Goal: Task Accomplishment & Management: Manage account settings

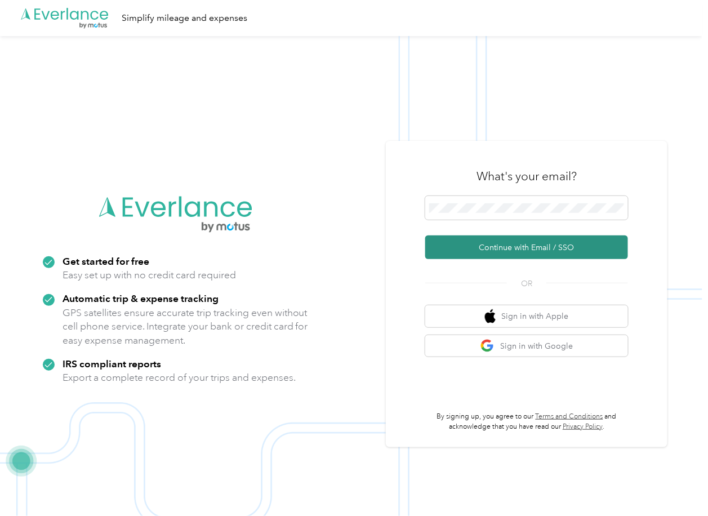
click at [460, 249] on button "Continue with Email / SSO" at bounding box center [527, 248] width 203 height 24
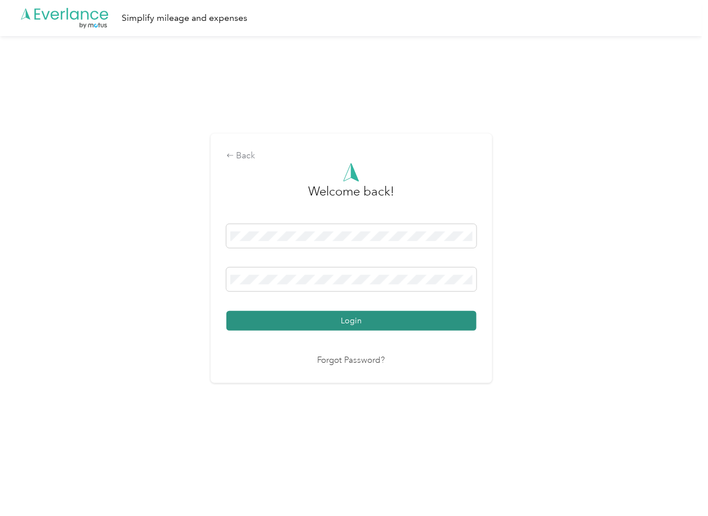
click at [271, 319] on button "Login" at bounding box center [352, 321] width 250 height 20
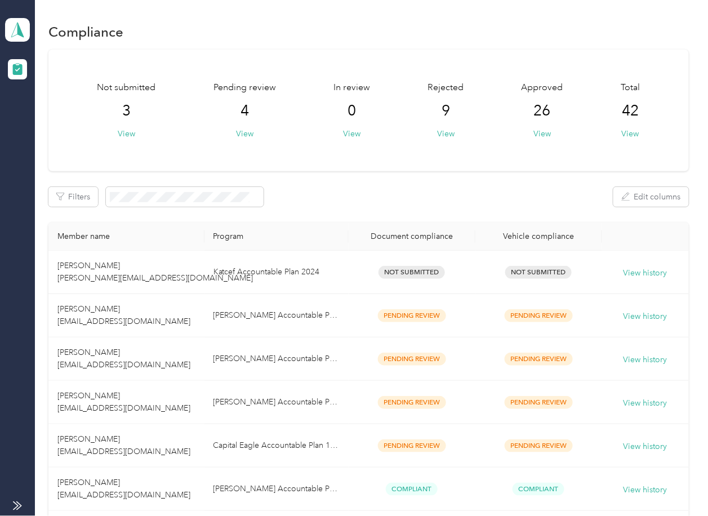
click at [241, 131] on button "View" at bounding box center [244, 134] width 17 height 12
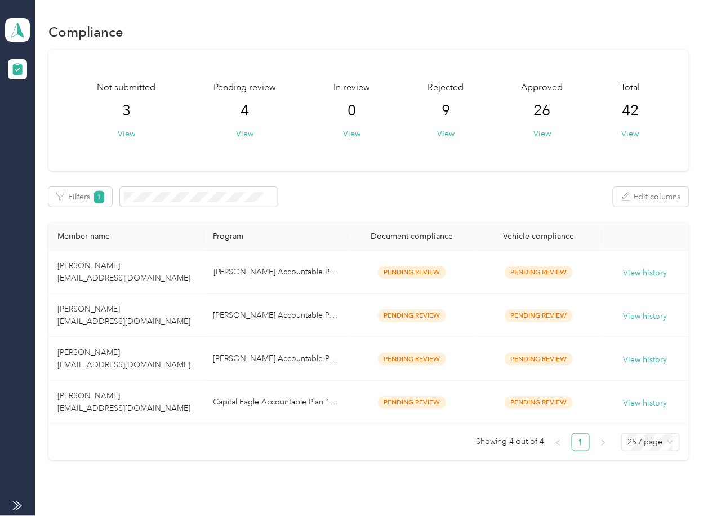
click at [373, 171] on div "Not submitted 3 View Pending review 4 View In review 0 View Rejected 9 View App…" at bounding box center [368, 111] width 640 height 122
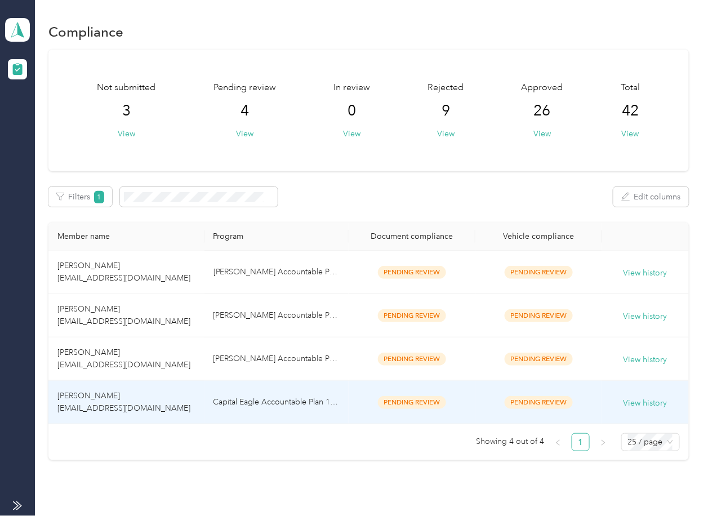
click at [155, 394] on td "Cole X. Jefferson cjefferson@capitaleagle.com" at bounding box center [126, 402] width 156 height 43
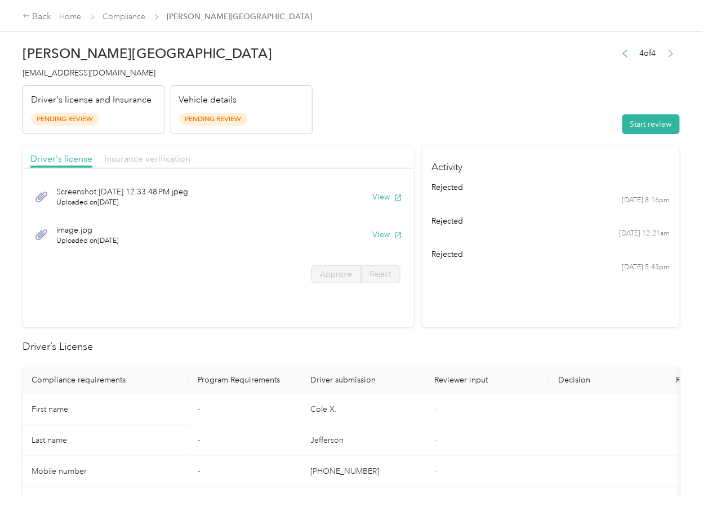
click at [136, 158] on span "Insurance verification" at bounding box center [147, 158] width 86 height 11
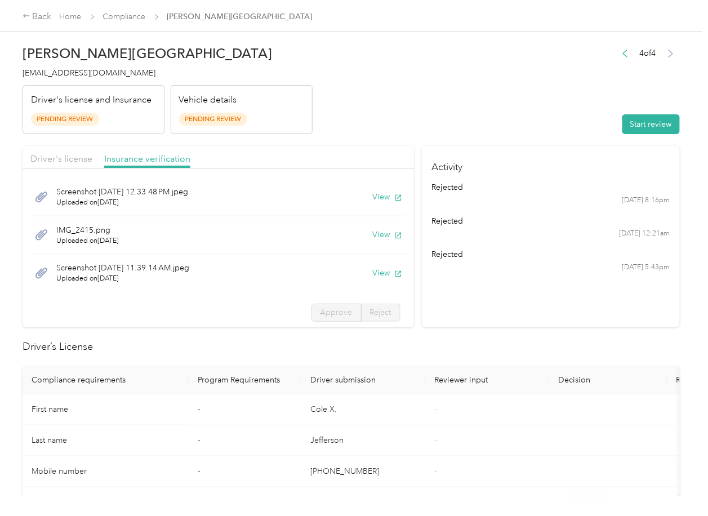
click at [114, 10] on div "Back Home Compliance Cole X. Jefferson" at bounding box center [168, 17] width 290 height 14
click at [113, 10] on div "Back Home Compliance Cole X. Jefferson" at bounding box center [168, 17] width 290 height 14
click at [113, 15] on link "Compliance" at bounding box center [124, 17] width 43 height 10
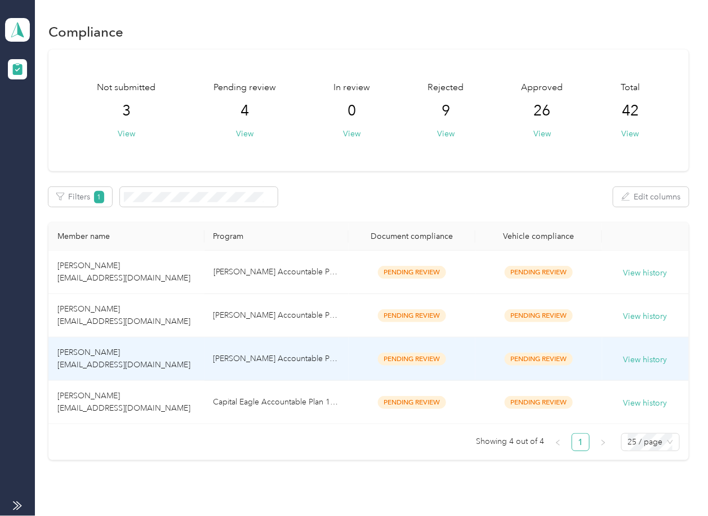
click at [97, 363] on span "Geoff Martin gmartin@montgomeryeagle.com" at bounding box center [123, 359] width 133 height 22
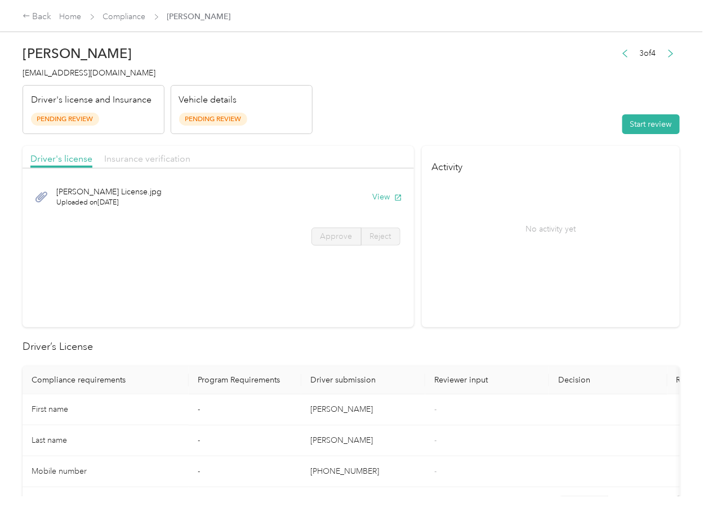
click at [148, 160] on span "Insurance verification" at bounding box center [147, 158] width 86 height 11
click at [124, 20] on link "Compliance" at bounding box center [124, 17] width 43 height 10
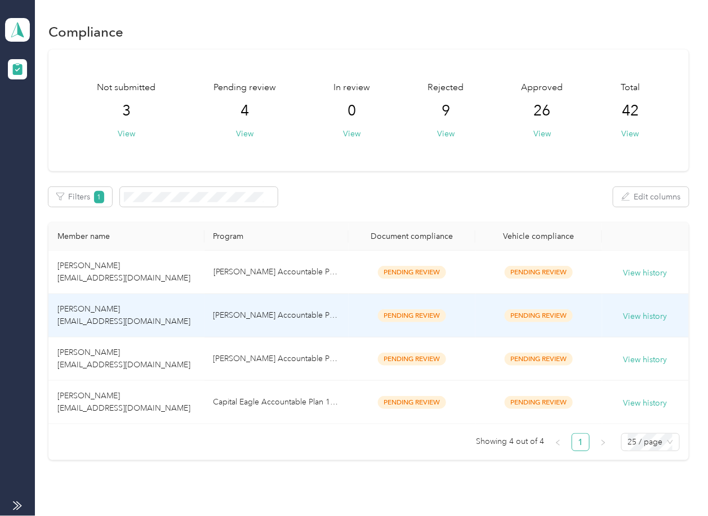
click at [125, 313] on td "Jeffrey williams jwilliams@montgomeryeagle.com" at bounding box center [126, 315] width 156 height 43
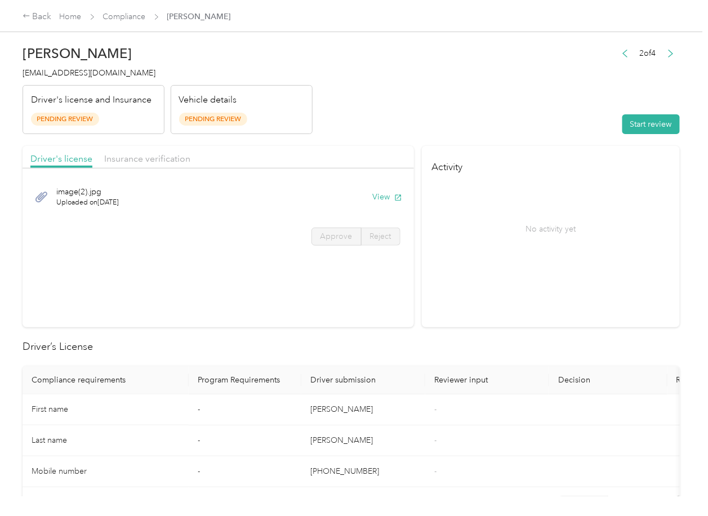
click at [156, 156] on span "Insurance verification" at bounding box center [147, 158] width 86 height 11
click at [113, 15] on link "Compliance" at bounding box center [124, 17] width 43 height 10
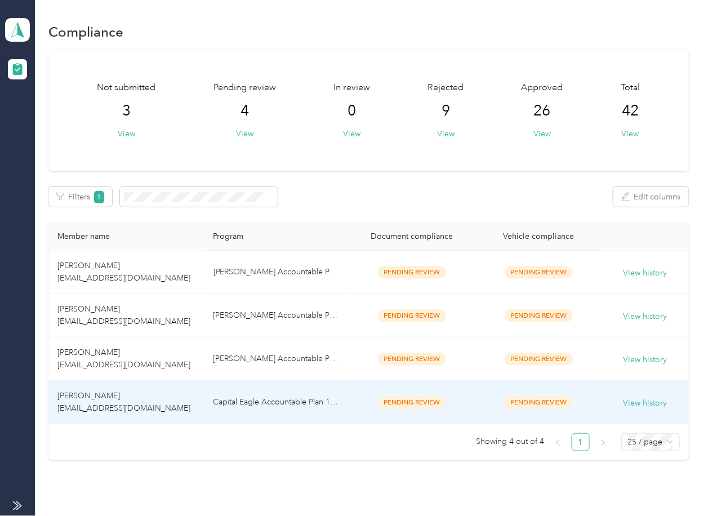
click at [115, 401] on td "Cole X. Jefferson cjefferson@capitaleagle.com" at bounding box center [126, 402] width 156 height 43
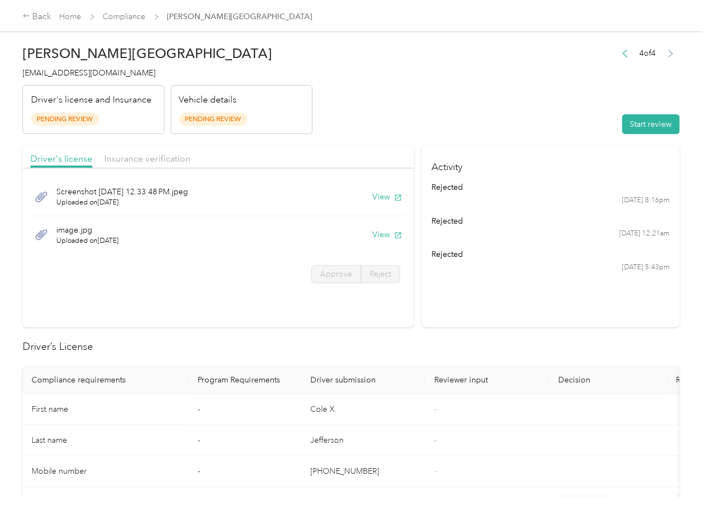
drag, startPoint x: 356, startPoint y: 127, endPoint x: 400, endPoint y: 175, distance: 65.4
click at [356, 126] on header "Cole X. Jefferson cjefferson@capitaleagle.com Driver's license and Insurance Pe…" at bounding box center [352, 86] width 658 height 95
click at [380, 197] on button "View" at bounding box center [387, 197] width 29 height 12
click at [375, 233] on button "View" at bounding box center [387, 235] width 29 height 12
click at [331, 129] on header "Cole X. Jefferson cjefferson@capitaleagle.com Driver's license and Insurance Pe…" at bounding box center [352, 86] width 658 height 95
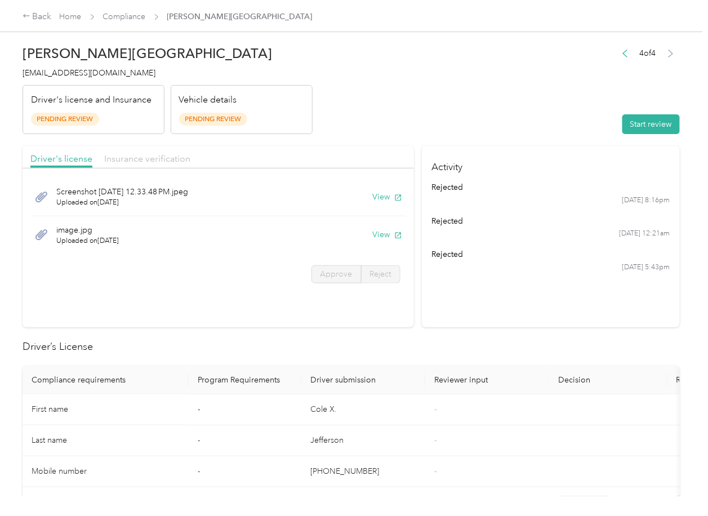
click at [136, 157] on span "Insurance verification" at bounding box center [147, 158] width 86 height 11
click at [135, 158] on span "Insurance verification" at bounding box center [147, 158] width 86 height 11
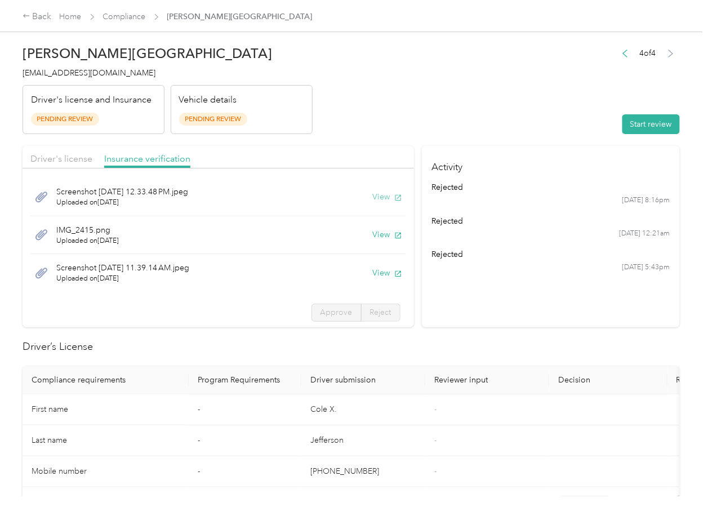
click at [373, 196] on button "View" at bounding box center [387, 197] width 29 height 12
click at [373, 234] on button "View" at bounding box center [387, 235] width 29 height 12
click at [373, 274] on button "View" at bounding box center [387, 273] width 29 height 12
click at [517, 117] on header "Cole X. Jefferson cjefferson@capitaleagle.com Driver's license and Insurance Pe…" at bounding box center [352, 86] width 658 height 95
click at [641, 133] on button "Start review" at bounding box center [651, 124] width 57 height 20
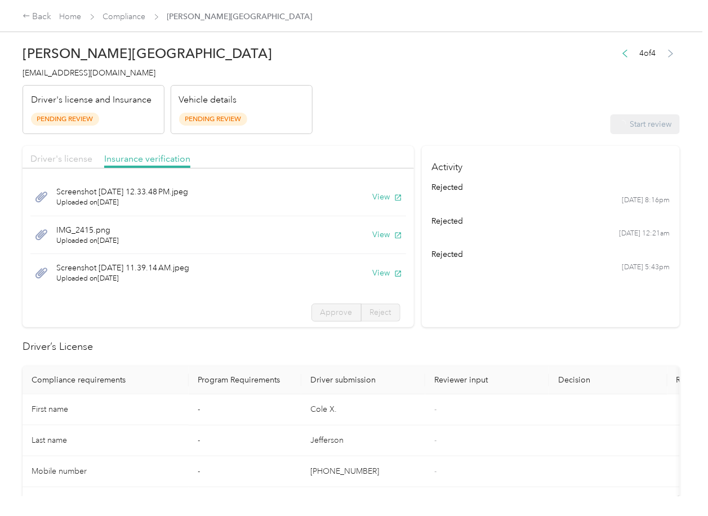
click at [49, 153] on span "Driver's license" at bounding box center [61, 158] width 62 height 11
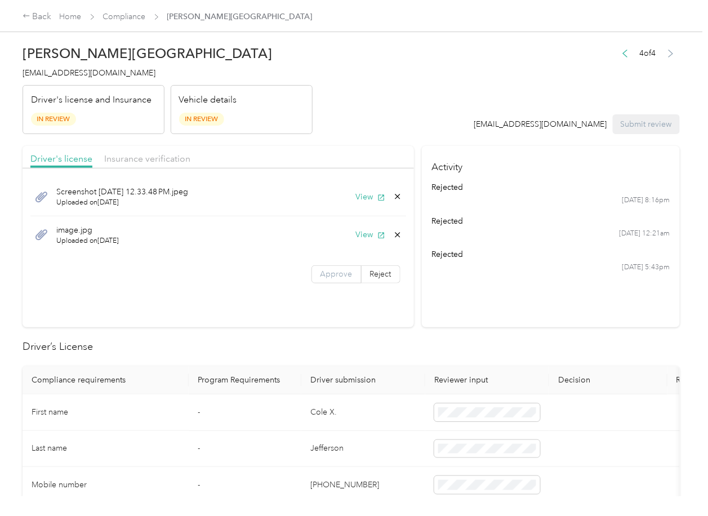
click at [326, 269] on label "Approve" at bounding box center [337, 274] width 50 height 18
click at [149, 158] on span "Insurance verification" at bounding box center [147, 158] width 86 height 11
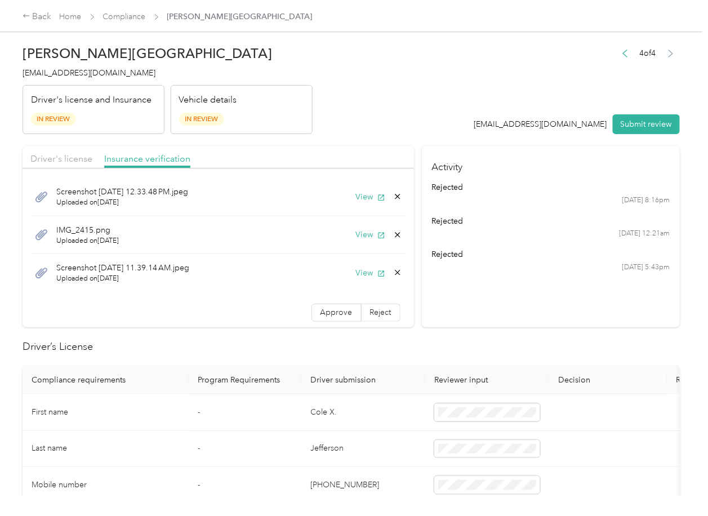
drag, startPoint x: 324, startPoint y: 312, endPoint x: 309, endPoint y: 472, distance: 160.7
click at [323, 312] on span "Approve" at bounding box center [337, 313] width 32 height 10
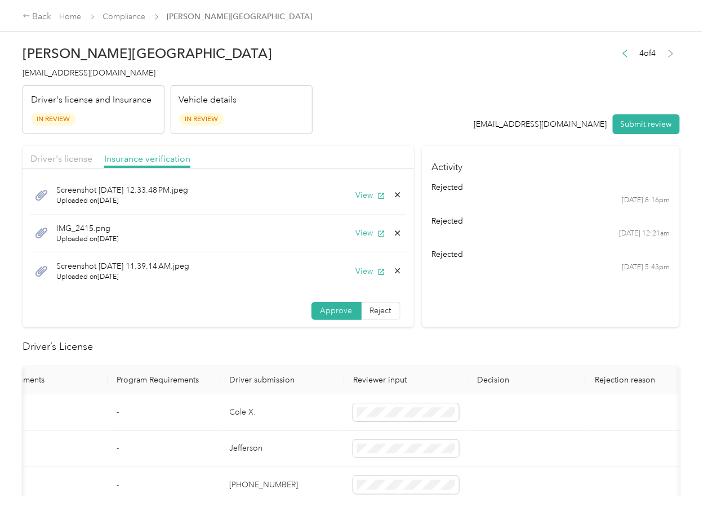
scroll to position [0, 141]
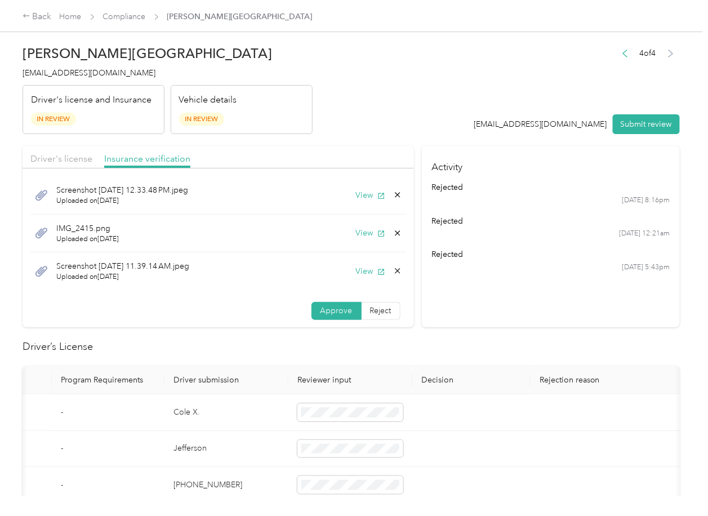
drag, startPoint x: 381, startPoint y: 298, endPoint x: 463, endPoint y: 277, distance: 84.9
click at [488, 300] on section "Activity rejected 9/15 at 8:16pm rejected 9/11 at 12:21am rejected 9/5 at 5:43pm" at bounding box center [551, 236] width 258 height 181
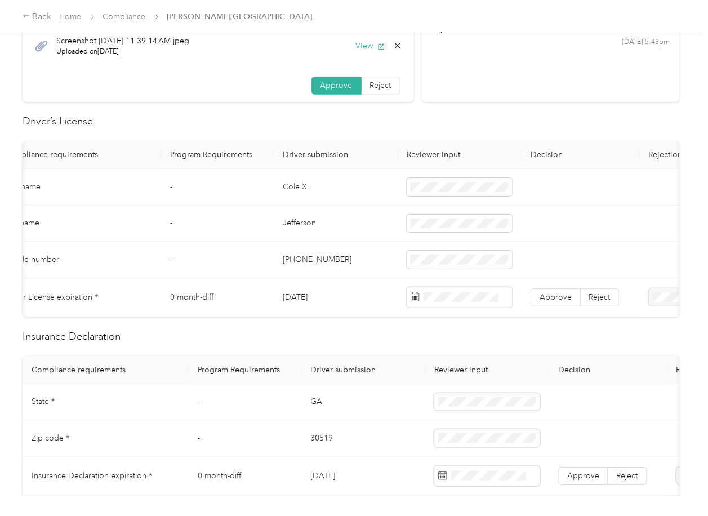
scroll to position [0, 21]
drag, startPoint x: 365, startPoint y: 258, endPoint x: 350, endPoint y: 280, distance: 27.2
click at [365, 258] on td "202-439-1131" at bounding box center [342, 260] width 124 height 37
click at [304, 294] on td "02/21/2031" at bounding box center [342, 297] width 124 height 39
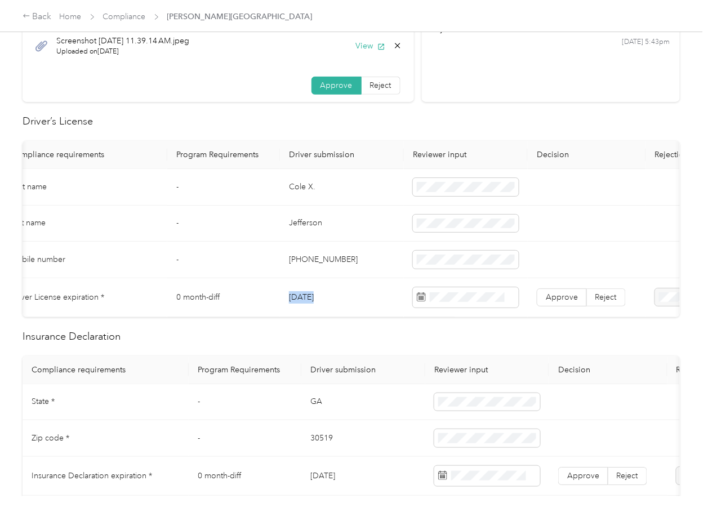
click at [304, 294] on td "02/21/2031" at bounding box center [342, 297] width 124 height 39
copy td "02/21/2031"
click at [566, 298] on span "Approve" at bounding box center [562, 298] width 32 height 10
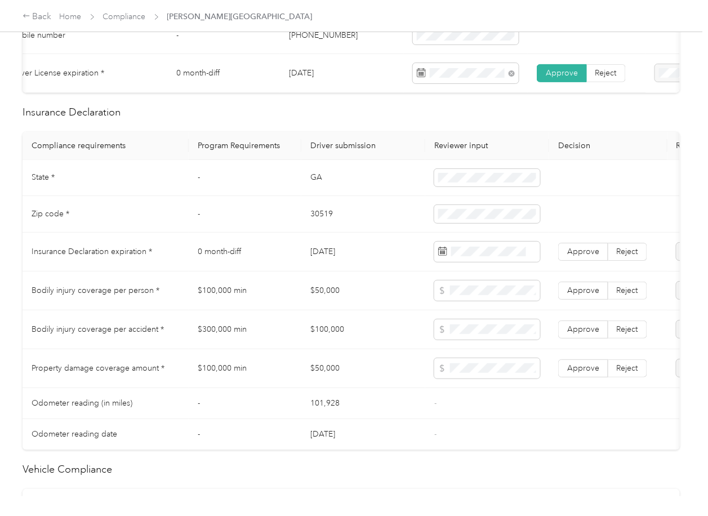
scroll to position [451, 0]
click at [331, 260] on td "03/11/2026" at bounding box center [364, 251] width 124 height 39
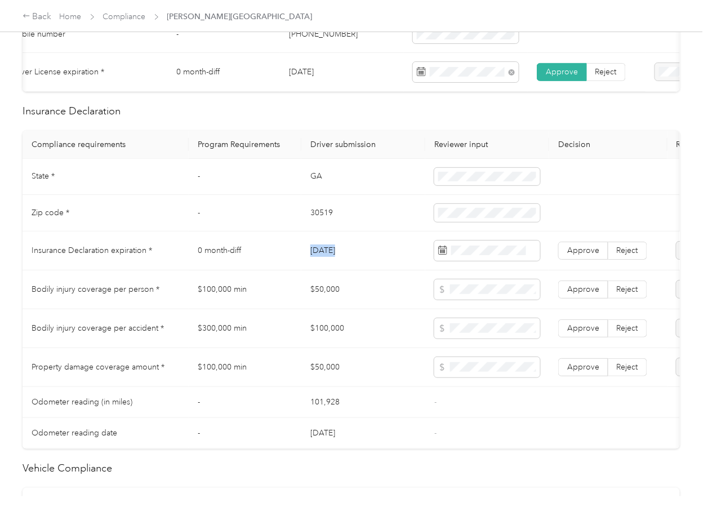
copy td "03/11/2026"
click at [583, 255] on span "Approve" at bounding box center [584, 251] width 32 height 10
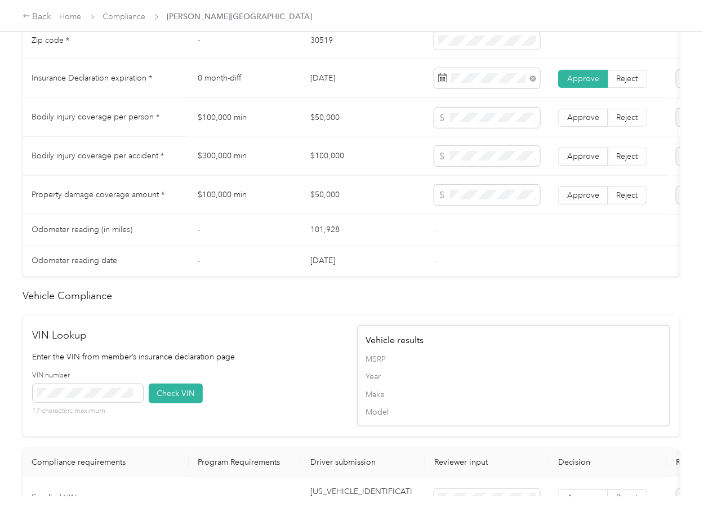
scroll to position [902, 0]
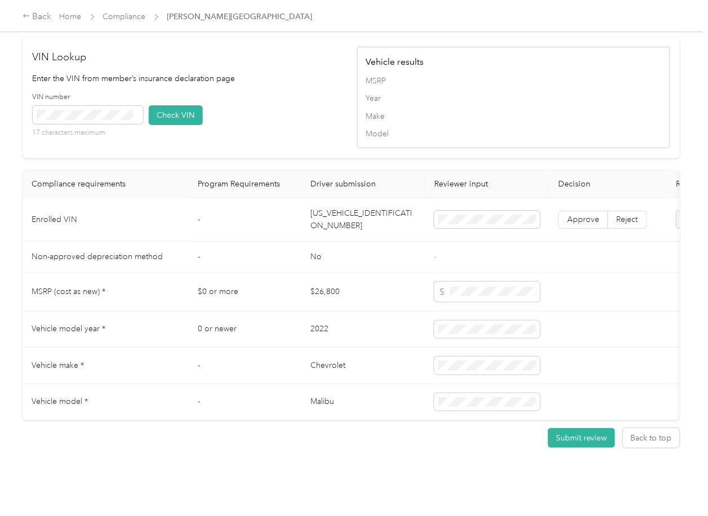
click at [386, 242] on td "1G1ZD5ST5NF135410" at bounding box center [364, 219] width 124 height 43
copy td "1G1ZD5ST5NF135410"
drag, startPoint x: 268, startPoint y: 153, endPoint x: 215, endPoint y: 154, distance: 53.0
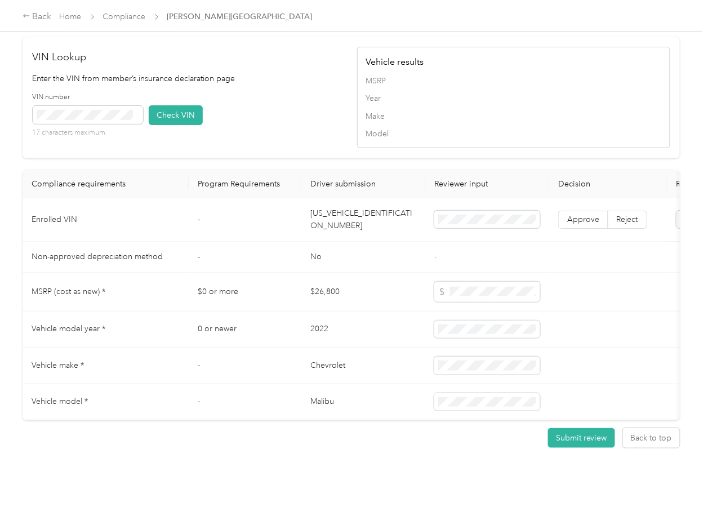
click at [268, 146] on div "VIN number 17 characters maximum Check VIN" at bounding box center [189, 119] width 313 height 54
click at [160, 125] on button "Check VIN" at bounding box center [176, 115] width 54 height 20
click at [603, 229] on label "Approve" at bounding box center [584, 220] width 50 height 18
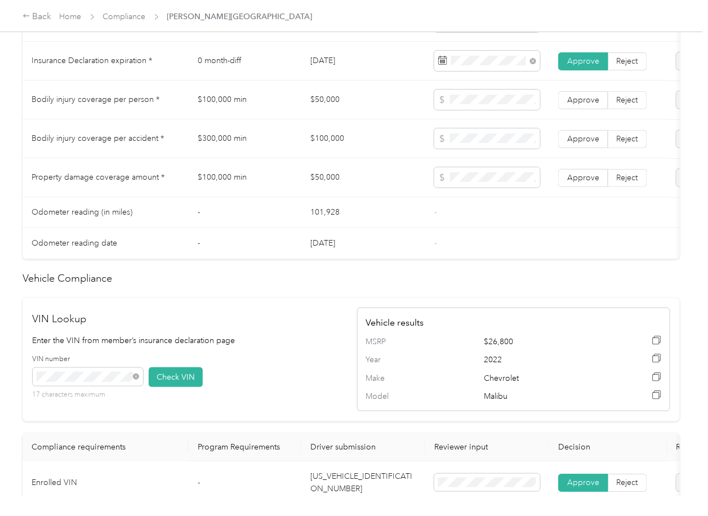
scroll to position [601, 0]
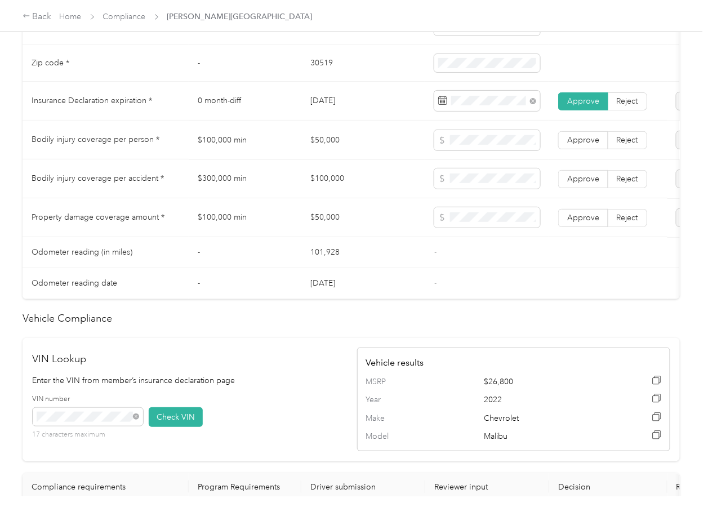
click at [322, 144] on td "$50,000" at bounding box center [364, 140] width 124 height 39
click at [335, 198] on td "$100,000" at bounding box center [364, 179] width 124 height 39
click at [334, 194] on td "$100,000" at bounding box center [364, 179] width 124 height 39
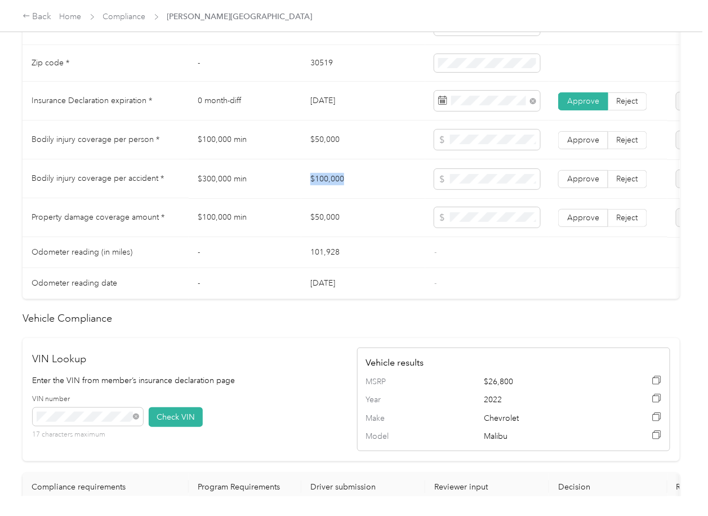
click at [334, 194] on td "$100,000" at bounding box center [364, 179] width 124 height 39
copy td "$100,000"
click at [480, 150] on span at bounding box center [488, 140] width 106 height 20
click at [390, 174] on tr "Bodily injury coverage per accident * $300,000 min $100,000 Approve Reject" at bounding box center [420, 179] width 795 height 39
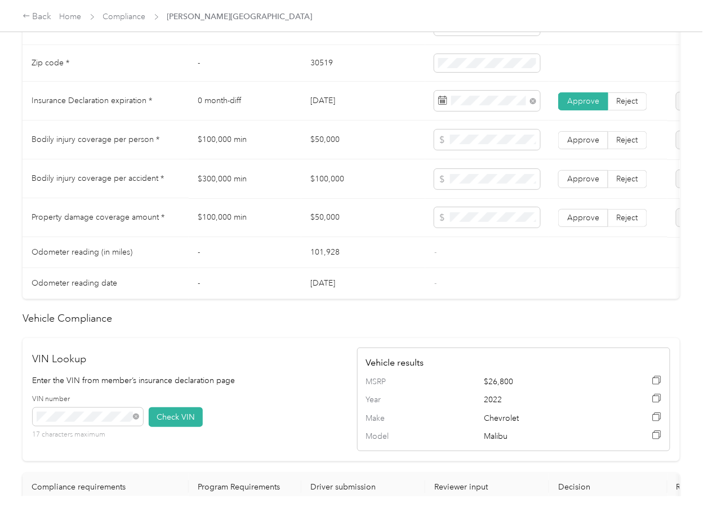
click at [583, 179] on td "Approve Reject" at bounding box center [609, 179] width 118 height 39
click at [584, 144] on span "Approve" at bounding box center [584, 140] width 32 height 10
click at [582, 183] on span "Approve" at bounding box center [584, 179] width 32 height 10
click at [581, 237] on td "Approve Reject" at bounding box center [609, 217] width 118 height 39
click at [581, 222] on span "Approve" at bounding box center [584, 217] width 32 height 10
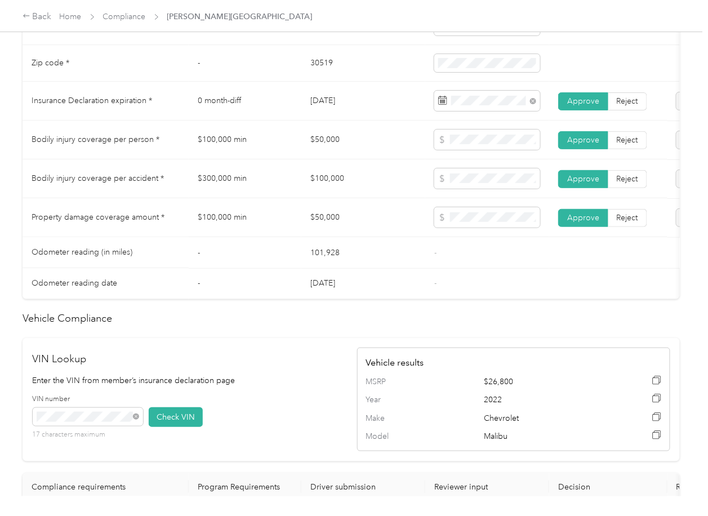
click at [348, 260] on td "101,928" at bounding box center [364, 252] width 124 height 31
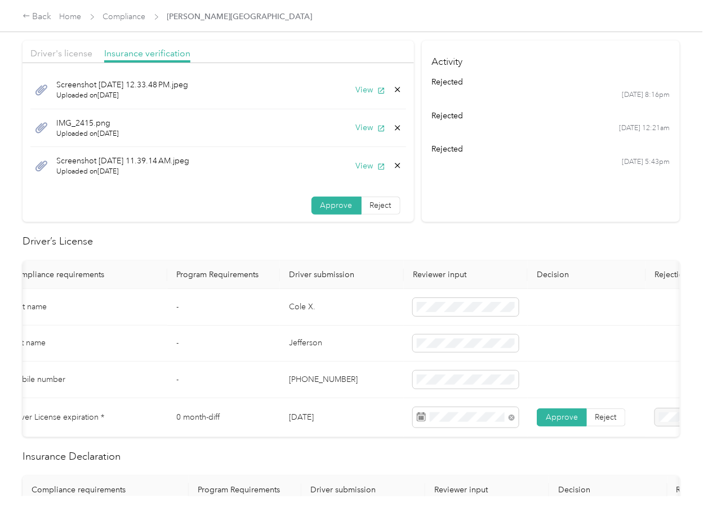
scroll to position [75, 0]
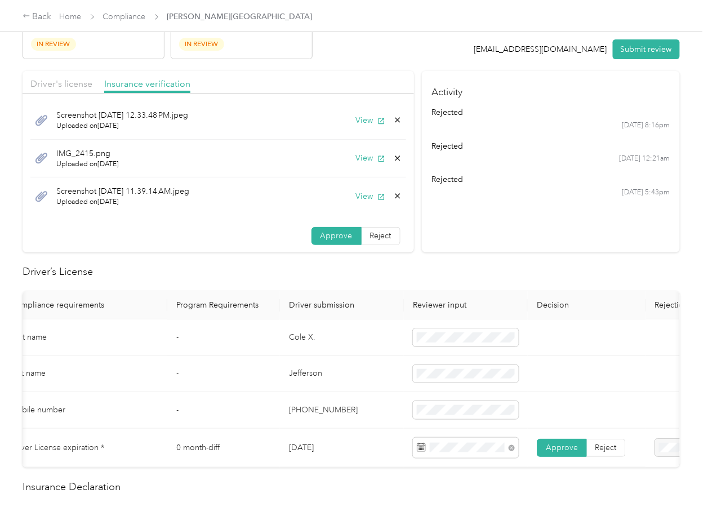
click at [393, 194] on icon at bounding box center [397, 196] width 9 height 9
click at [355, 202] on button "Yes" at bounding box center [355, 204] width 22 height 18
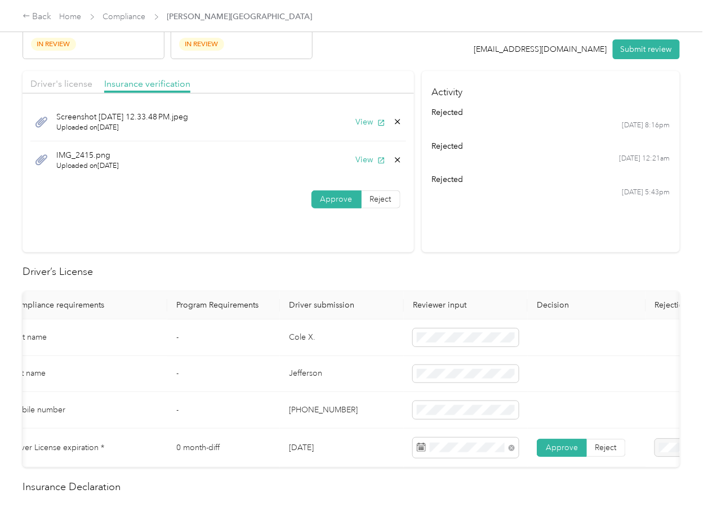
click at [395, 159] on icon at bounding box center [397, 159] width 5 height 5
click at [370, 163] on button "Yes" at bounding box center [366, 168] width 22 height 18
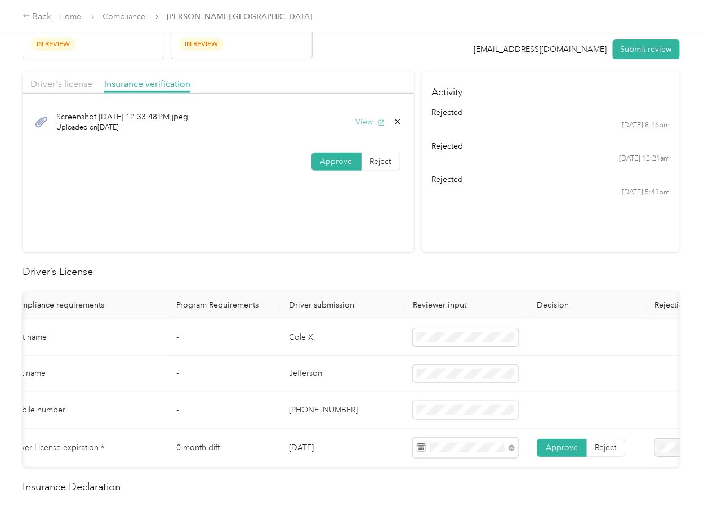
click at [378, 124] on icon "button" at bounding box center [382, 123] width 8 height 8
click at [55, 79] on span "Driver's license" at bounding box center [61, 83] width 62 height 11
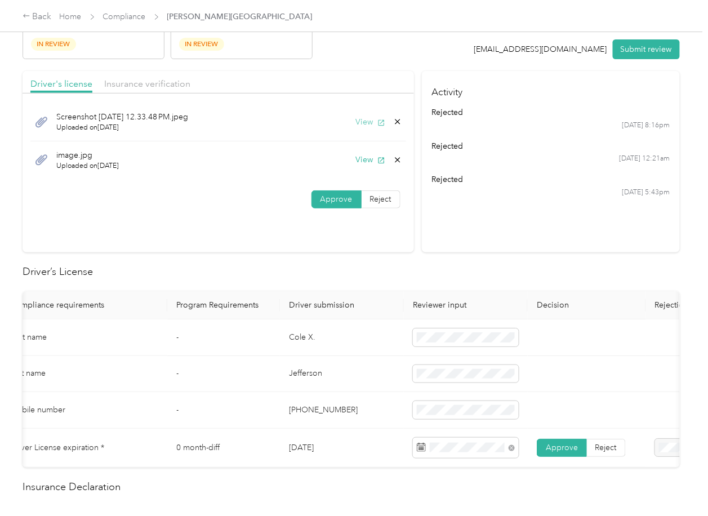
click at [371, 117] on button "View" at bounding box center [370, 122] width 29 height 12
click at [393, 122] on icon at bounding box center [397, 121] width 9 height 9
click at [365, 125] on button "Yes" at bounding box center [366, 130] width 22 height 18
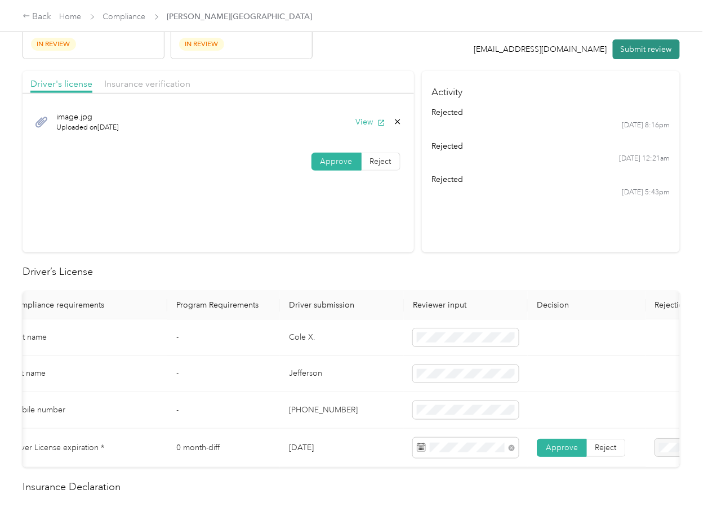
click at [620, 49] on button "Submit review" at bounding box center [646, 49] width 67 height 20
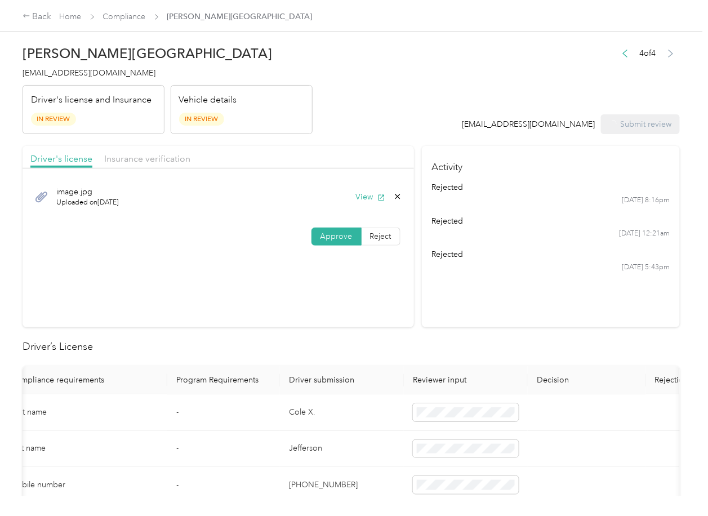
click at [97, 68] on span "cjefferson@capitaleagle.com" at bounding box center [89, 73] width 133 height 10
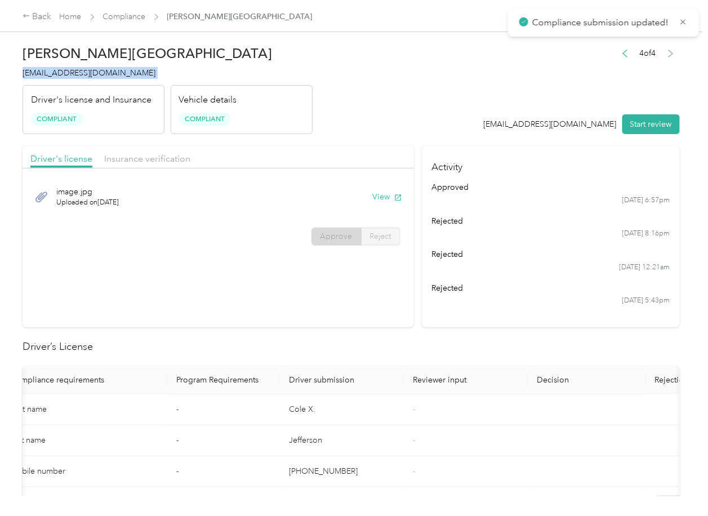
copy span "cjefferson@capitaleagle.com"
click at [344, 267] on section "Driver's license Insurance verification image.jpg Uploaded on 9/5/2025 View App…" at bounding box center [219, 236] width 392 height 181
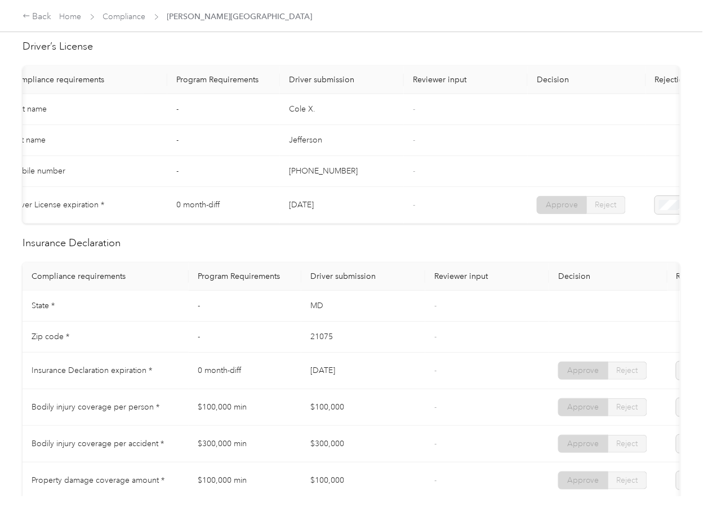
scroll to position [375, 0]
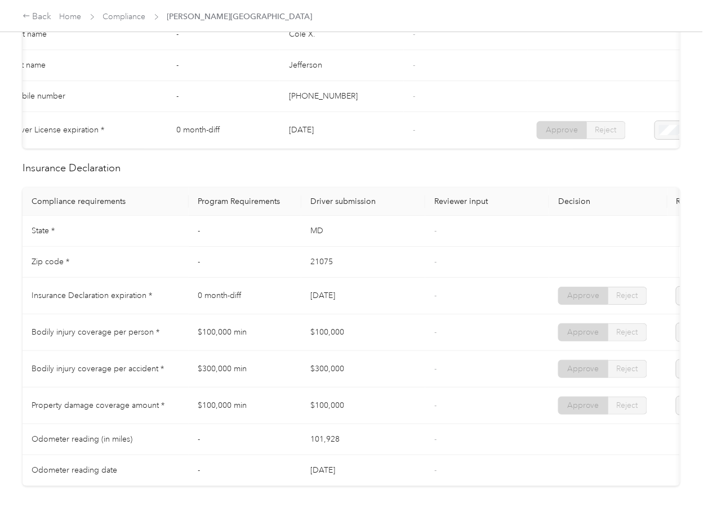
click at [415, 262] on td "21075" at bounding box center [364, 262] width 124 height 31
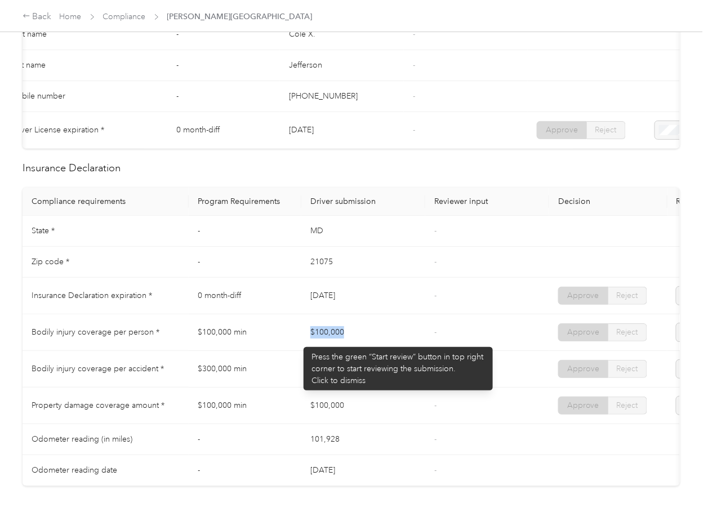
drag, startPoint x: 298, startPoint y: 342, endPoint x: 384, endPoint y: 347, distance: 85.8
click at [383, 346] on tr "Bodily injury coverage per person * $100,000 min $100,000 - Approve Reject" at bounding box center [420, 333] width 795 height 37
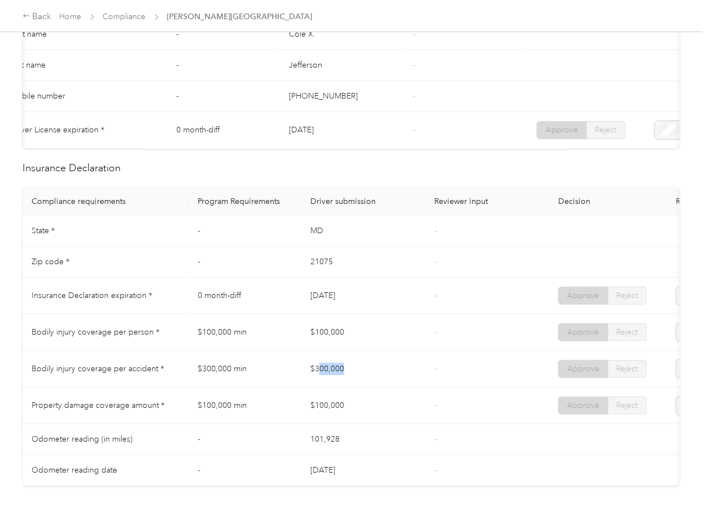
drag, startPoint x: 319, startPoint y: 367, endPoint x: 389, endPoint y: 371, distance: 70.5
click at [389, 371] on td "$300,000" at bounding box center [364, 369] width 124 height 37
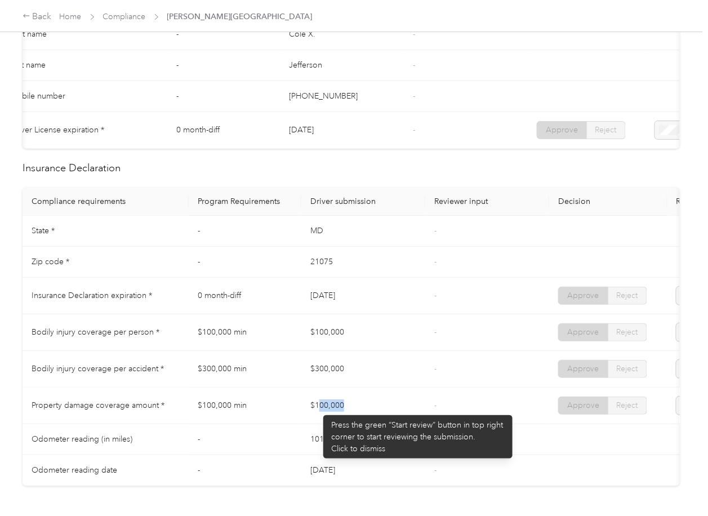
drag, startPoint x: 318, startPoint y: 410, endPoint x: 404, endPoint y: 427, distance: 88.0
click at [404, 424] on td "$100,000" at bounding box center [364, 406] width 124 height 37
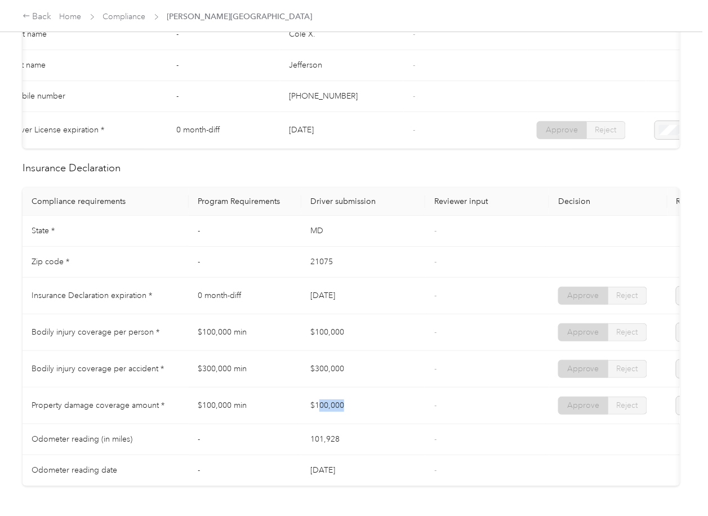
click at [404, 424] on td "$100,000" at bounding box center [364, 406] width 124 height 37
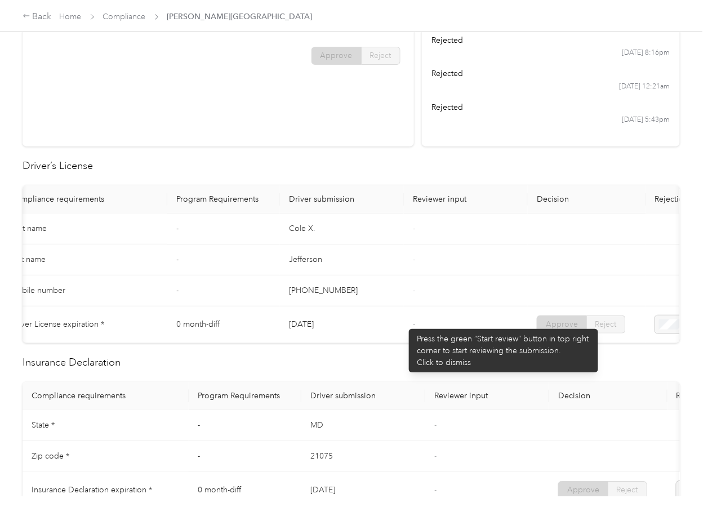
scroll to position [0, 0]
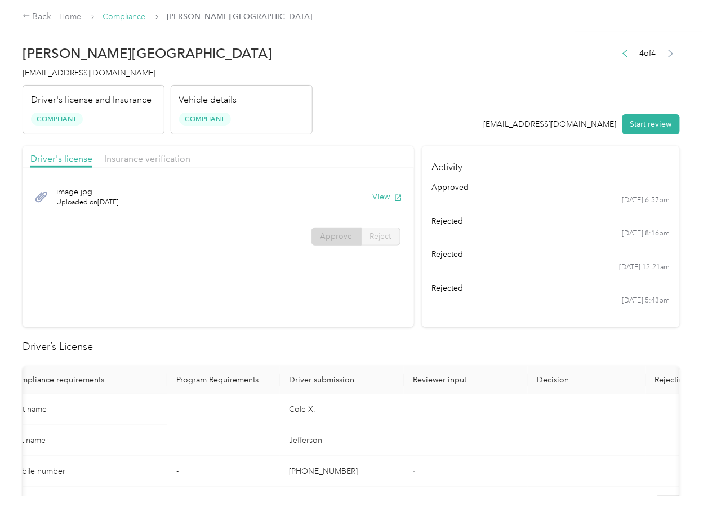
click at [123, 17] on link "Compliance" at bounding box center [124, 17] width 43 height 10
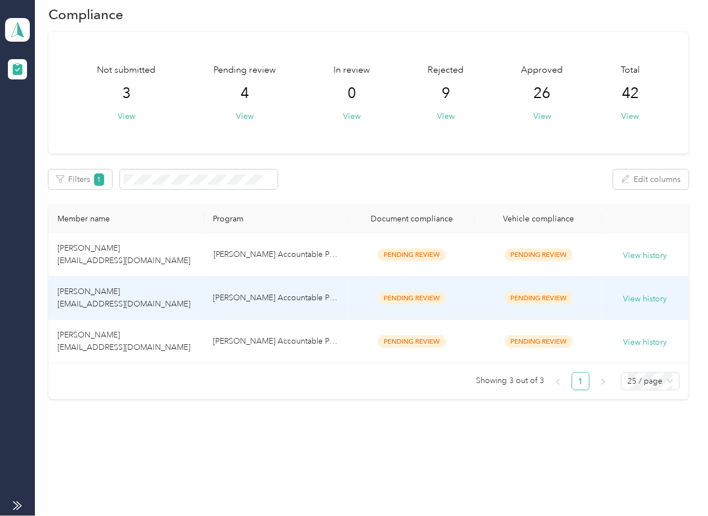
scroll to position [28, 0]
click at [156, 304] on td "Jeffrey williams jwilliams@montgomeryeagle.com" at bounding box center [126, 298] width 156 height 43
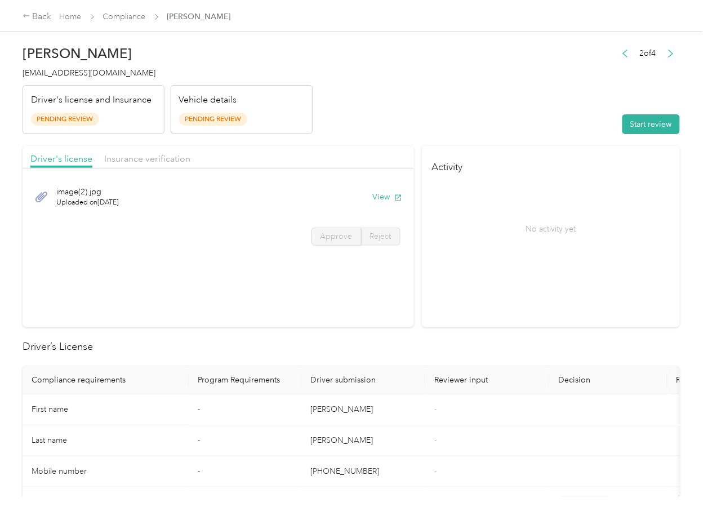
click at [391, 132] on header "Jeffrey williams jwilliams@montgomeryeagle.com Driver's license and Insurance P…" at bounding box center [352, 86] width 658 height 95
click at [381, 200] on button "View" at bounding box center [387, 197] width 29 height 12
click at [385, 129] on header "Jeffrey williams jwilliams@montgomeryeagle.com Driver's license and Insurance P…" at bounding box center [352, 86] width 658 height 95
click at [163, 160] on span "Insurance verification" at bounding box center [147, 158] width 86 height 11
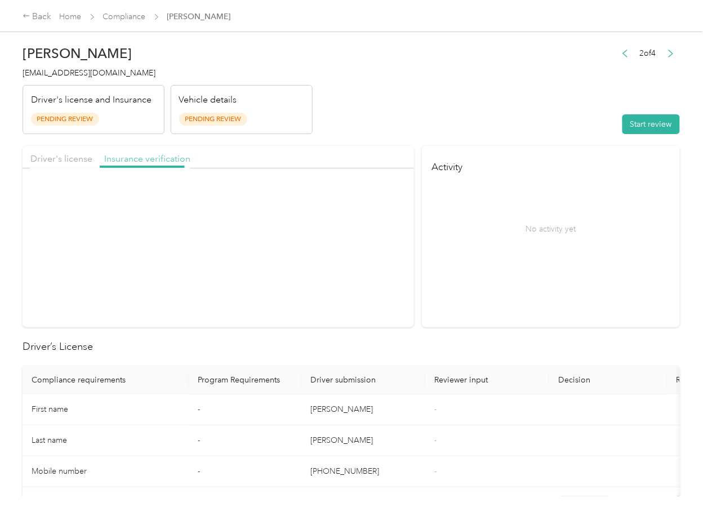
click at [160, 160] on span "Insurance verification" at bounding box center [147, 158] width 86 height 11
click at [383, 197] on button "View" at bounding box center [387, 197] width 29 height 12
click at [652, 118] on button "Start review" at bounding box center [651, 124] width 57 height 20
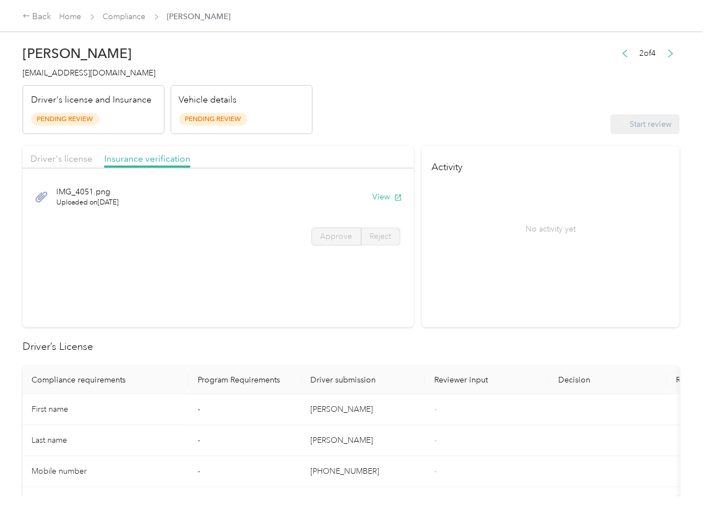
click at [435, 105] on header "Jeffrey williams jwilliams@montgomeryeagle.com Driver's license and Insurance P…" at bounding box center [352, 86] width 658 height 95
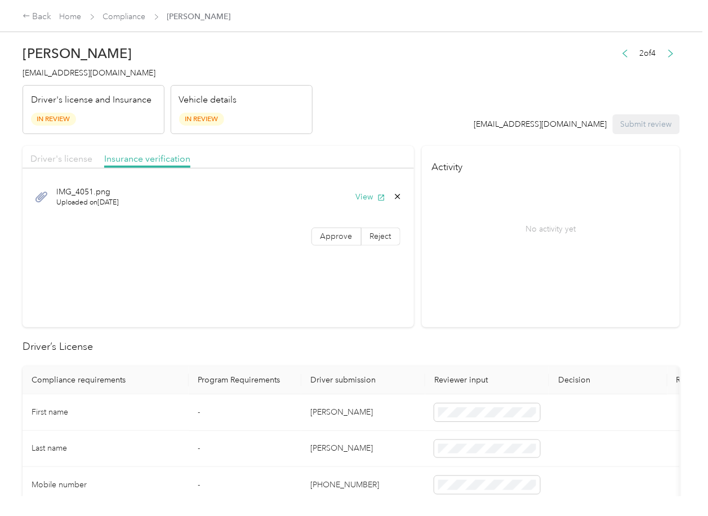
click at [69, 154] on span "Driver's license" at bounding box center [61, 158] width 62 height 11
click at [68, 156] on span "Driver's license" at bounding box center [61, 158] width 62 height 11
click at [325, 246] on div "image(2).jpg Uploaded on 10/1/2025 View Approve Reject" at bounding box center [219, 213] width 392 height 79
click at [330, 238] on span "Approve" at bounding box center [337, 237] width 32 height 10
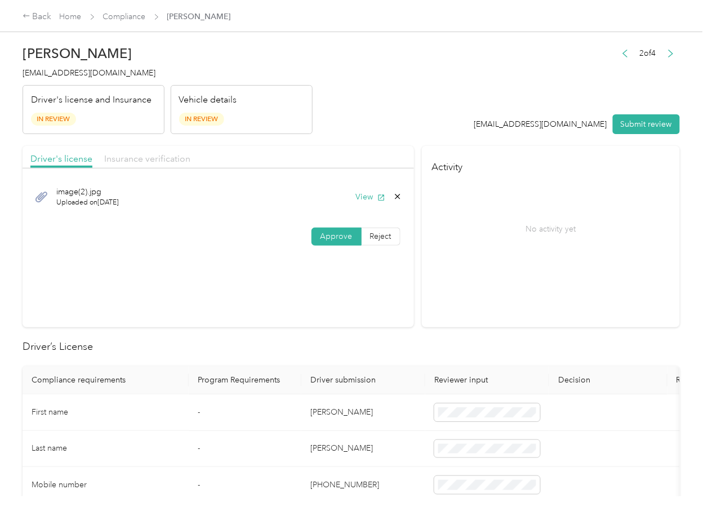
click at [150, 157] on span "Insurance verification" at bounding box center [147, 158] width 86 height 11
click at [348, 235] on label "Approve" at bounding box center [337, 237] width 50 height 18
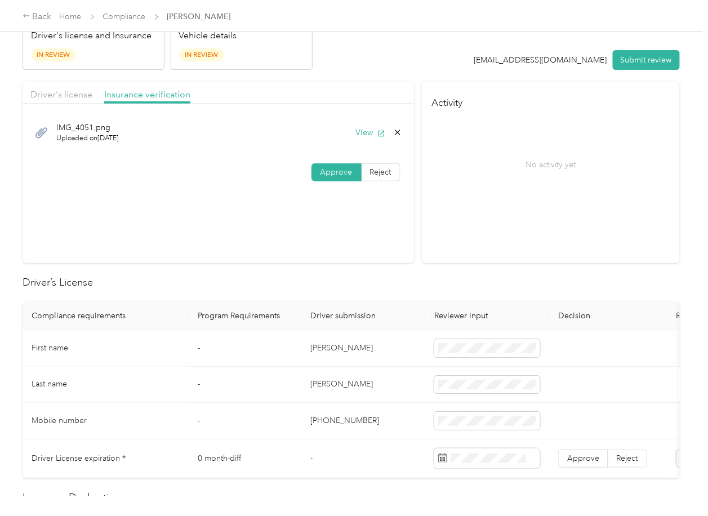
scroll to position [225, 0]
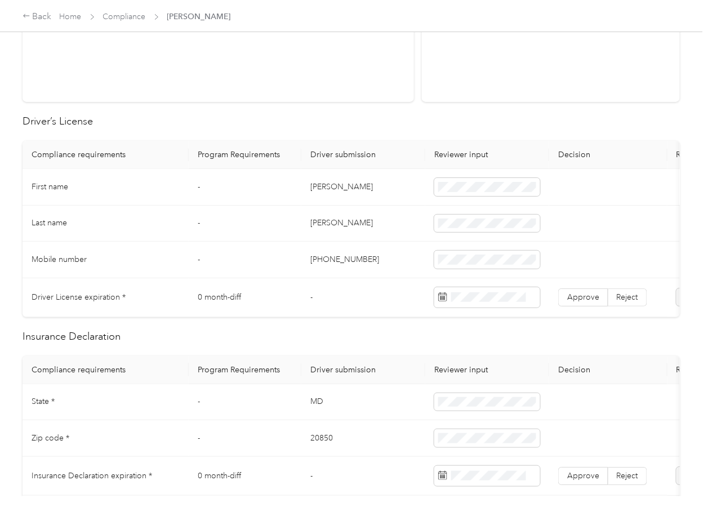
click at [327, 183] on td "Jeffrey" at bounding box center [364, 187] width 124 height 37
copy td "Jeffrey"
click at [578, 289] on label "Approve" at bounding box center [584, 298] width 50 height 18
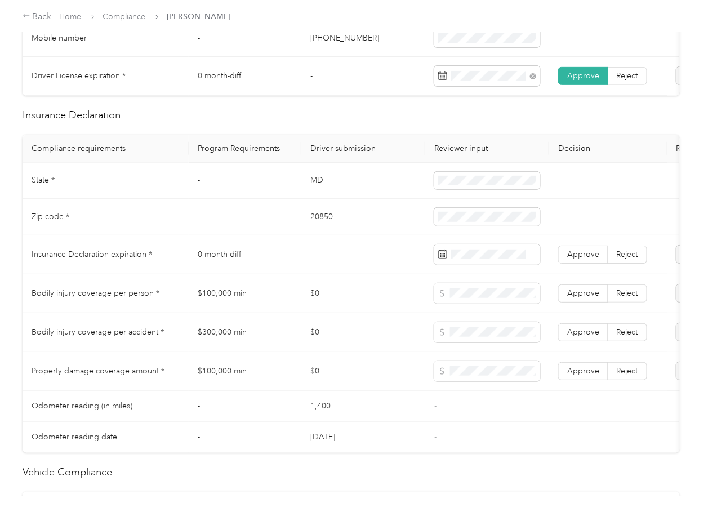
scroll to position [451, 0]
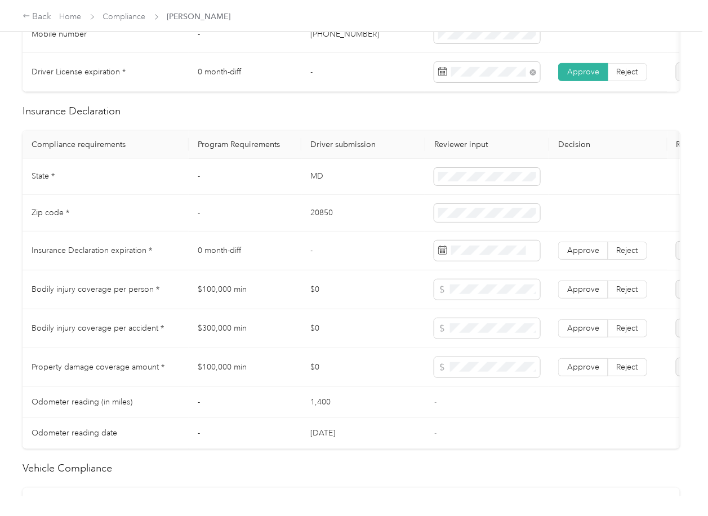
click at [317, 183] on td "MD" at bounding box center [364, 177] width 124 height 37
click at [317, 184] on td "MD" at bounding box center [364, 177] width 124 height 37
copy td "MD"
click at [317, 227] on td "20850" at bounding box center [364, 213] width 124 height 37
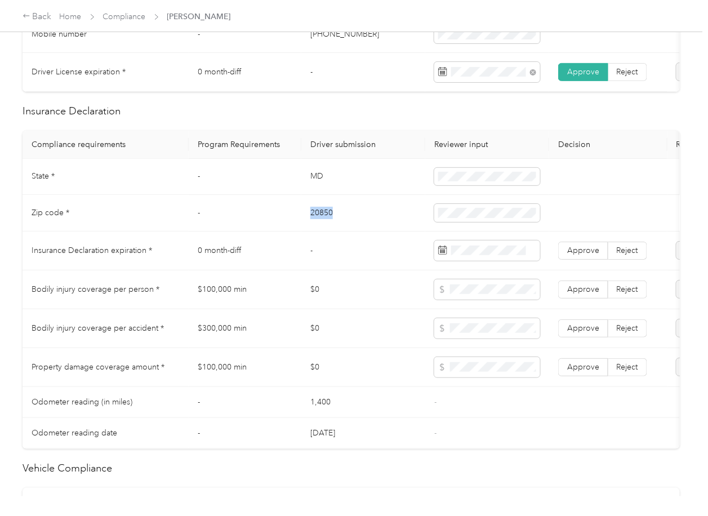
click at [317, 227] on td "20850" at bounding box center [364, 213] width 124 height 37
copy td "20850"
click at [471, 222] on span at bounding box center [488, 213] width 106 height 18
click at [395, 339] on td "$0" at bounding box center [364, 328] width 124 height 39
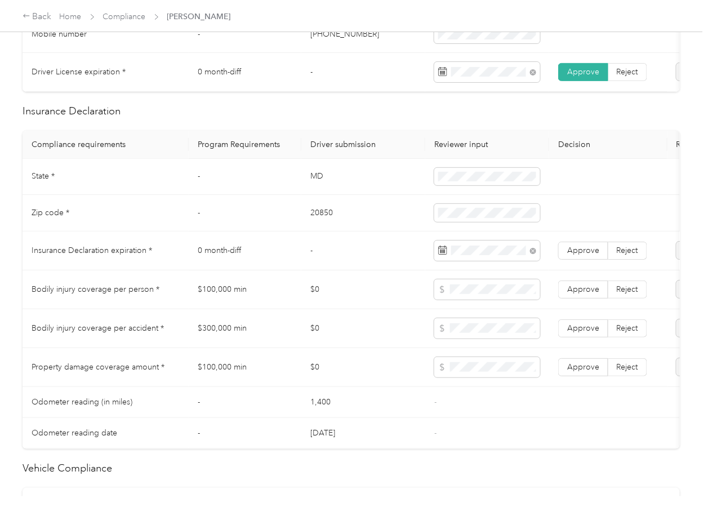
click at [287, 271] on td "0 month-diff" at bounding box center [245, 251] width 113 height 39
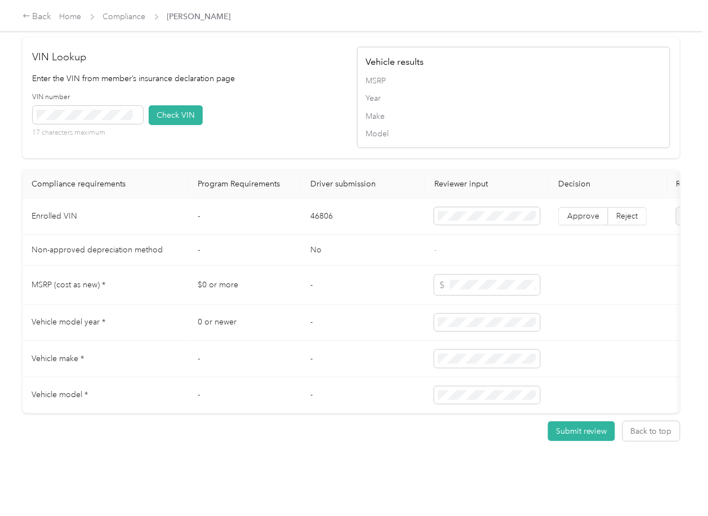
scroll to position [947, 0]
click at [318, 198] on td "46806" at bounding box center [364, 216] width 124 height 37
click at [241, 92] on div "VIN number 17 characters maximum Check VIN" at bounding box center [189, 119] width 313 height 54
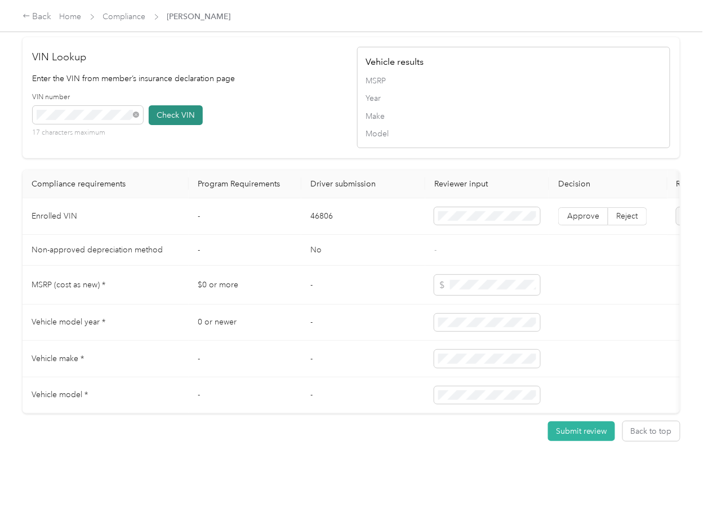
click at [165, 105] on button "Check VIN" at bounding box center [176, 115] width 54 height 20
click at [578, 211] on span "Approve" at bounding box center [584, 216] width 32 height 10
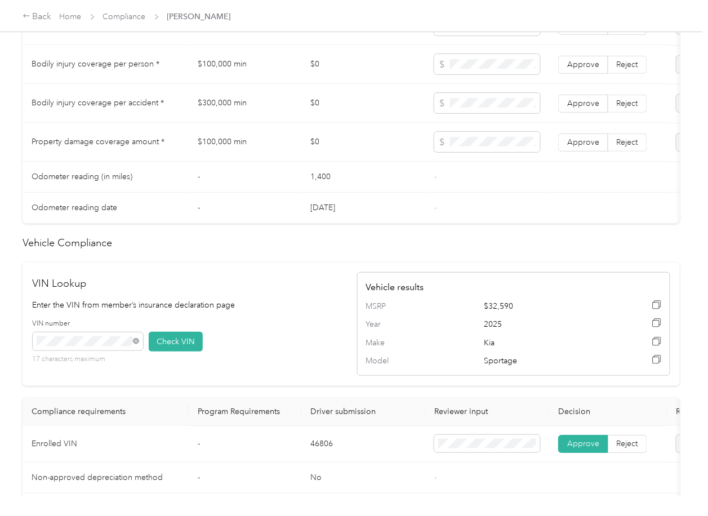
scroll to position [646, 0]
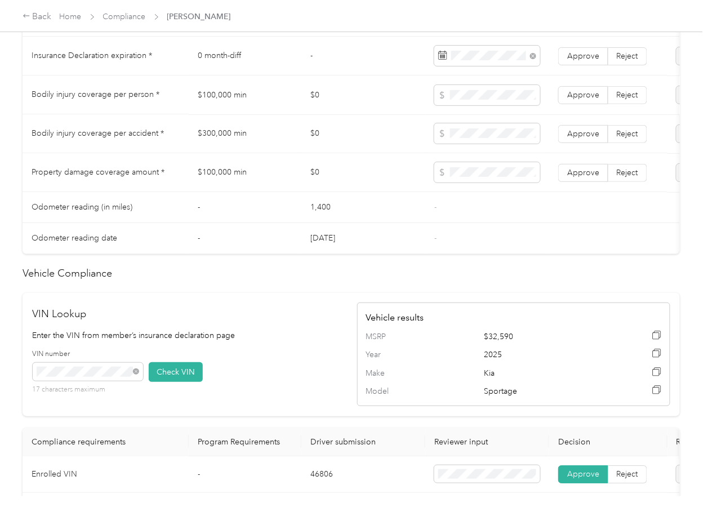
click at [241, 108] on td "$100,000 min" at bounding box center [245, 95] width 113 height 39
copy td "$100,000 min"
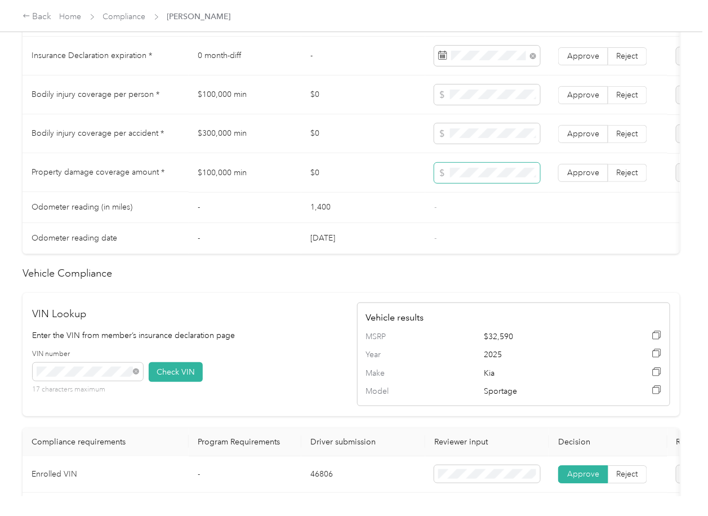
click at [472, 174] on span at bounding box center [488, 172] width 106 height 20
click at [224, 143] on td "$300,000 min" at bounding box center [245, 133] width 113 height 39
copy td "$300,000 min"
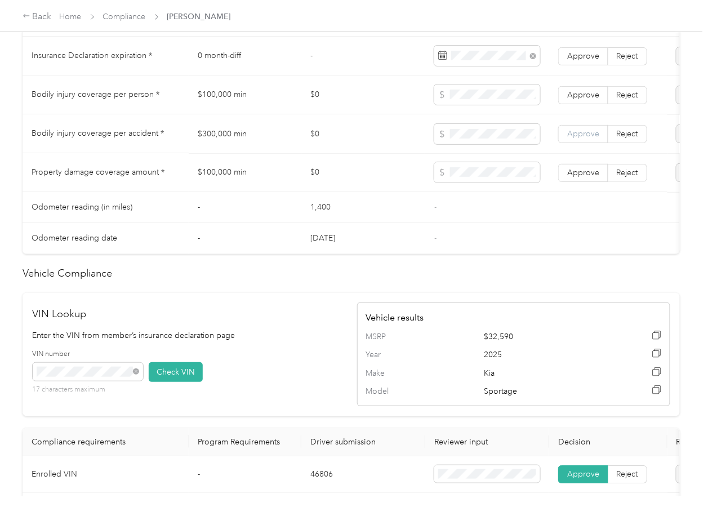
click at [592, 138] on span "Approve" at bounding box center [584, 134] width 32 height 10
click at [591, 99] on span "Approve" at bounding box center [584, 95] width 32 height 10
click at [579, 177] on span "Approve" at bounding box center [584, 172] width 32 height 10
click at [584, 60] on span "Approve" at bounding box center [584, 56] width 32 height 10
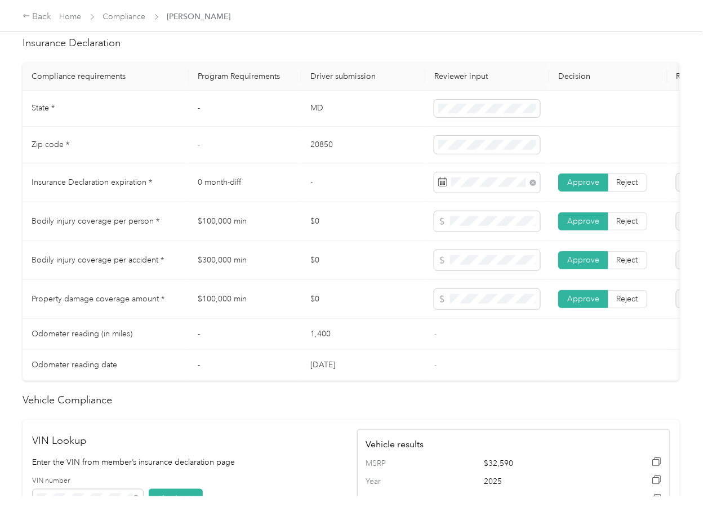
scroll to position [496, 0]
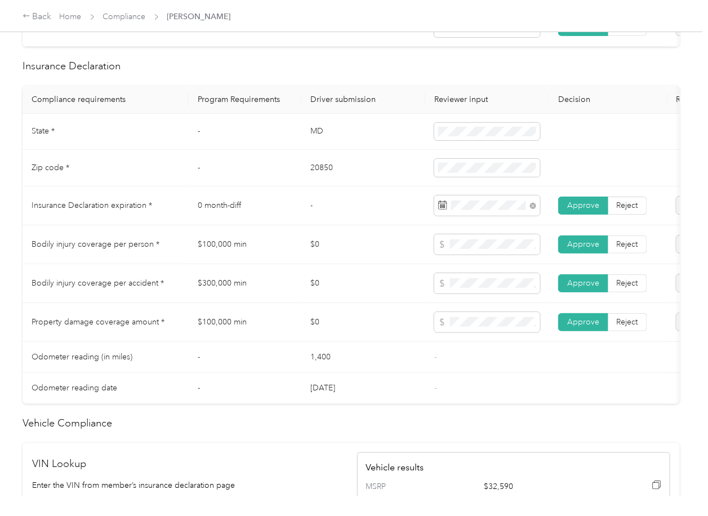
click at [302, 286] on td "$0" at bounding box center [364, 283] width 124 height 39
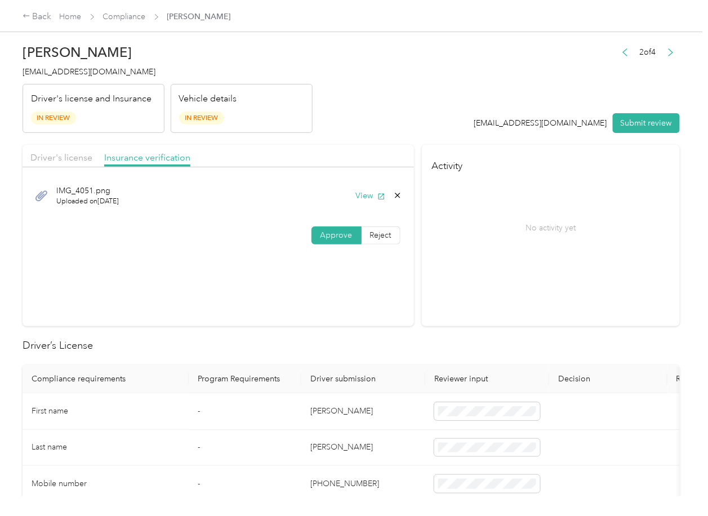
scroll to position [0, 0]
click at [64, 160] on span "Driver's license" at bounding box center [61, 158] width 62 height 11
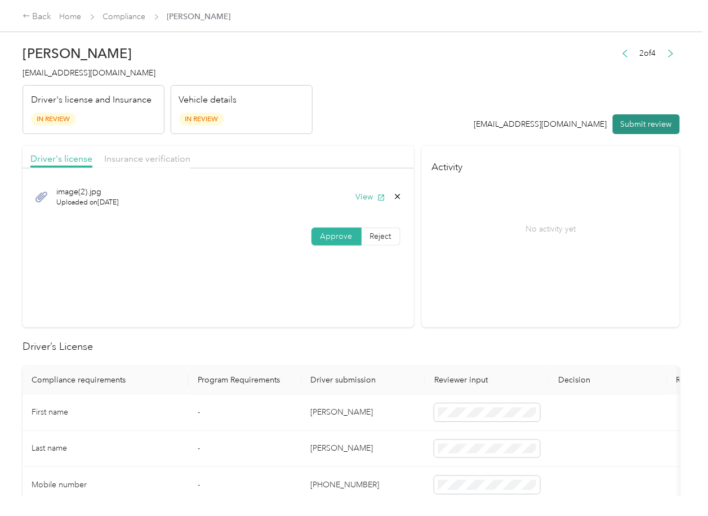
click at [650, 125] on button "Submit review" at bounding box center [646, 124] width 67 height 20
click at [97, 72] on span "jwilliams@montgomeryeagle.com" at bounding box center [89, 73] width 133 height 10
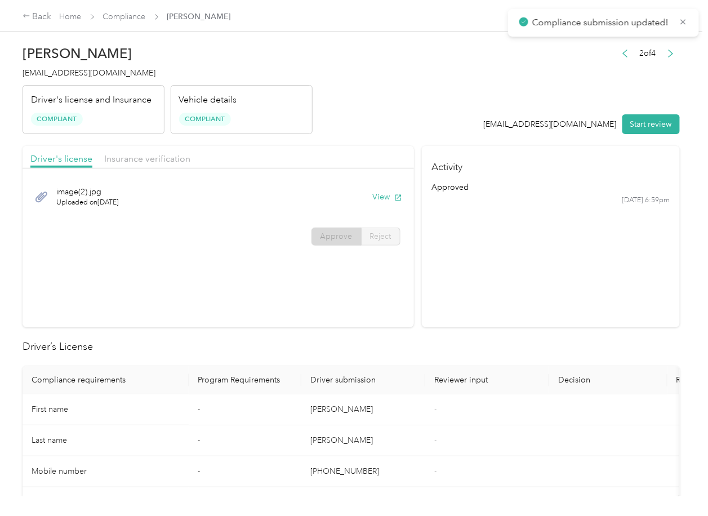
click at [454, 341] on h2 "Driver’s License" at bounding box center [352, 346] width 658 height 15
click at [123, 23] on div "Back Home Compliance Jeffrey R. williams" at bounding box center [127, 17] width 209 height 14
click at [122, 17] on link "Compliance" at bounding box center [124, 17] width 43 height 10
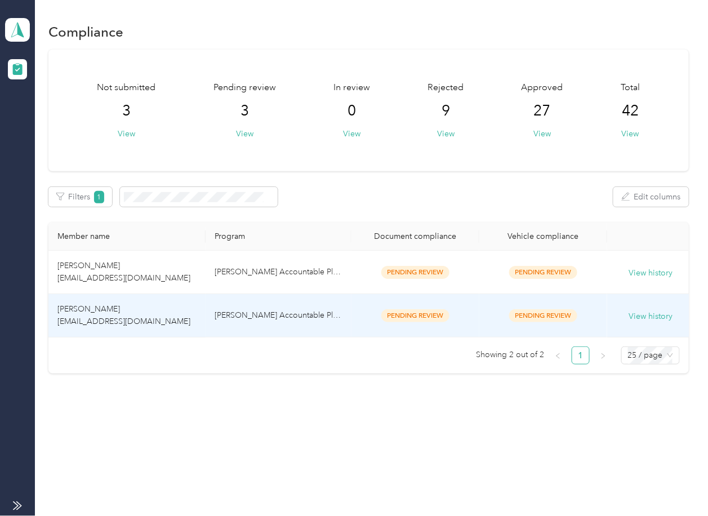
click at [173, 320] on span "Geoff Martin gmartin@montgomeryeagle.com" at bounding box center [123, 315] width 133 height 22
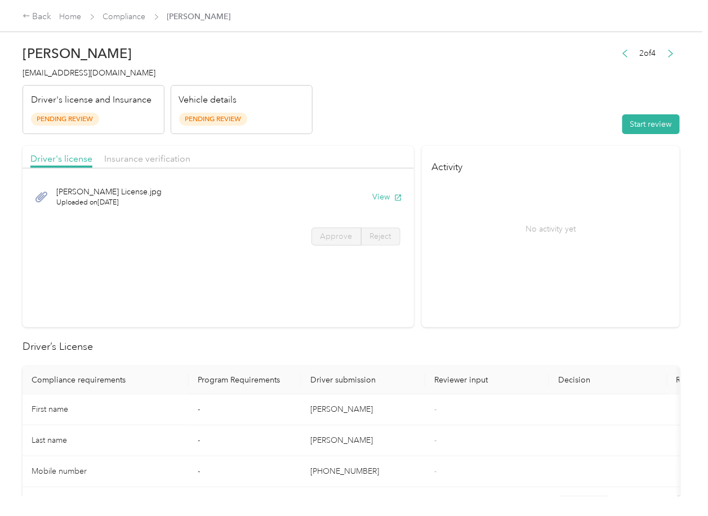
drag, startPoint x: 538, startPoint y: 294, endPoint x: 533, endPoint y: 286, distance: 9.1
click at [538, 294] on section "Activity No activity yet" at bounding box center [551, 236] width 258 height 181
click at [377, 204] on div "Martin License.jpg Uploaded on 10/1/2025 View" at bounding box center [218, 197] width 376 height 38
click at [378, 197] on button "View" at bounding box center [387, 197] width 29 height 12
click at [324, 156] on div "Driver's license Insurance verification" at bounding box center [219, 157] width 392 height 23
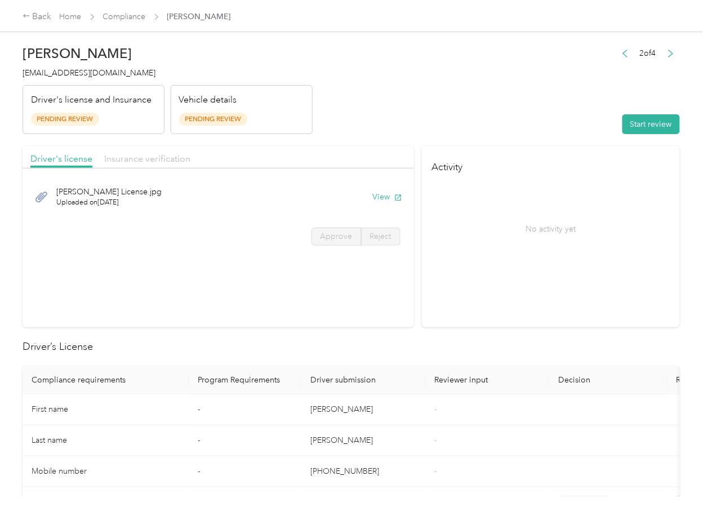
click at [147, 153] on span "Insurance verification" at bounding box center [147, 158] width 86 height 11
click at [382, 201] on button "View" at bounding box center [387, 197] width 29 height 12
click at [659, 129] on button "Start review" at bounding box center [651, 124] width 57 height 20
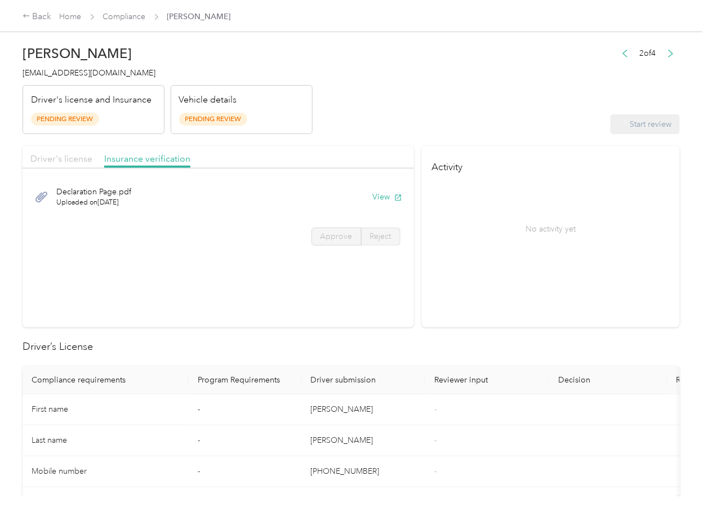
click at [50, 154] on span "Driver's license" at bounding box center [61, 158] width 62 height 11
click at [352, 237] on label "Approve" at bounding box center [337, 237] width 50 height 18
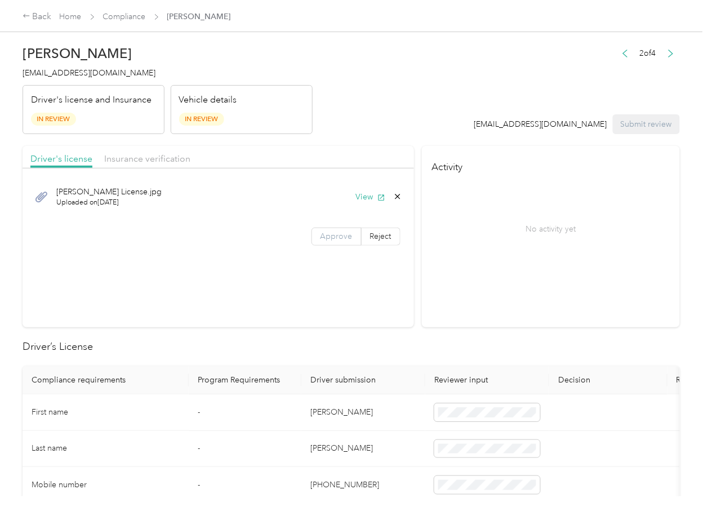
click at [351, 237] on label "Approve" at bounding box center [337, 237] width 50 height 18
click at [143, 158] on span "Insurance verification" at bounding box center [147, 158] width 86 height 11
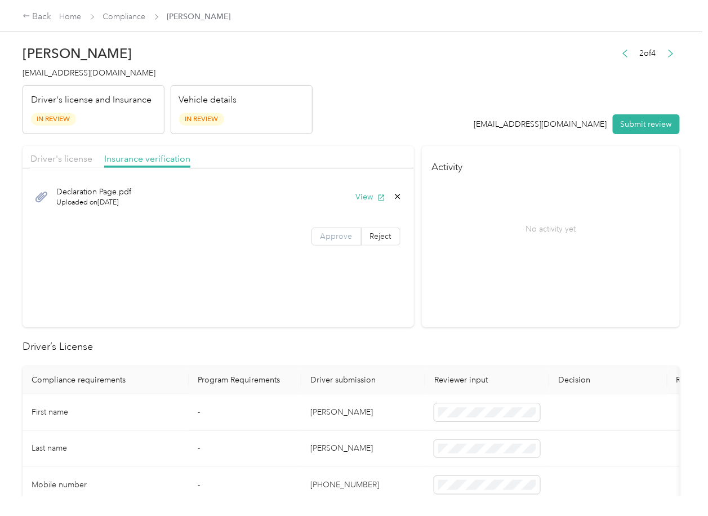
click at [334, 235] on span "Approve" at bounding box center [337, 237] width 32 height 10
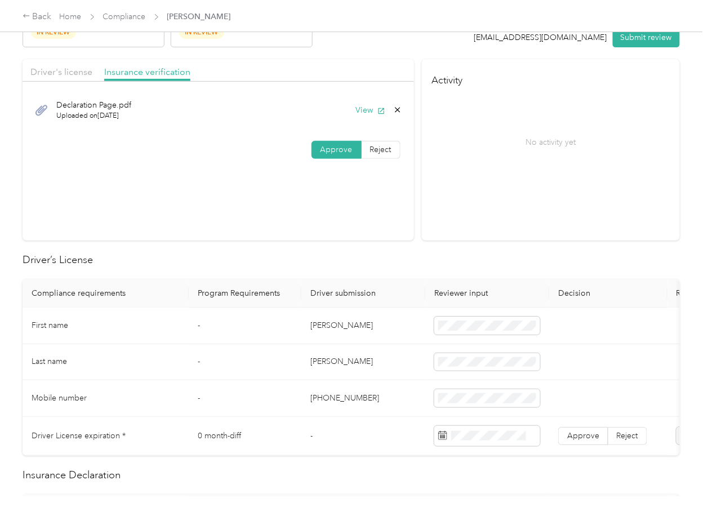
scroll to position [150, 0]
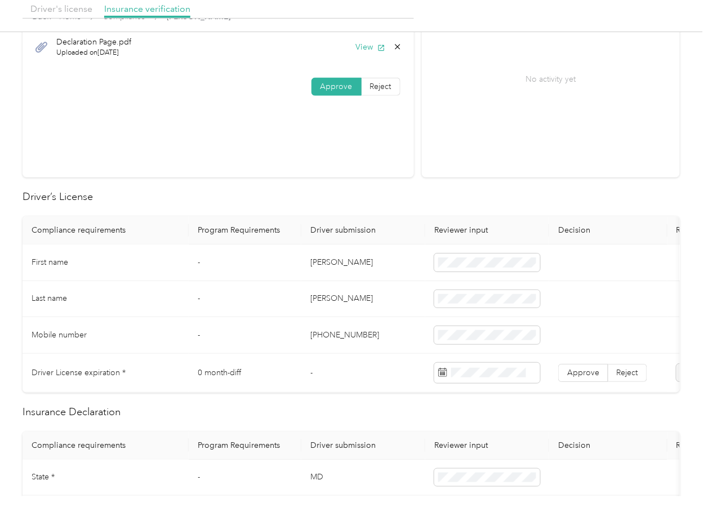
click at [318, 265] on td "Geoff" at bounding box center [364, 263] width 124 height 37
click at [478, 270] on span at bounding box center [488, 263] width 106 height 18
click at [487, 267] on span at bounding box center [488, 263] width 106 height 18
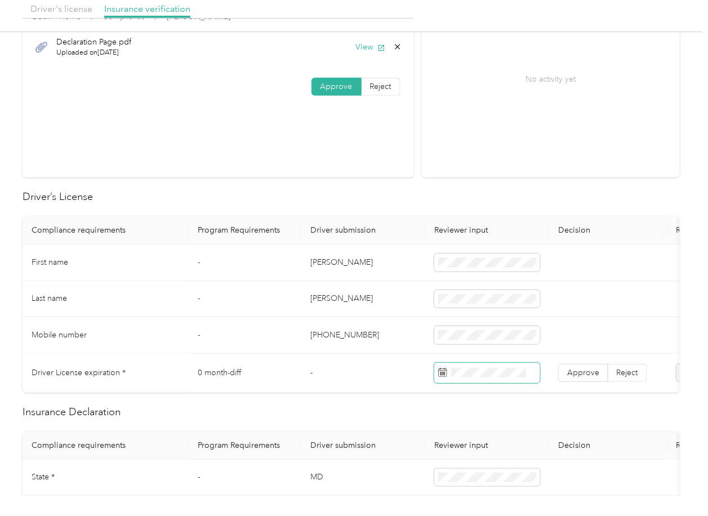
click at [485, 377] on span at bounding box center [488, 373] width 106 height 20
click at [283, 300] on td "-" at bounding box center [245, 299] width 113 height 37
click at [586, 368] on span "Approve" at bounding box center [584, 373] width 32 height 10
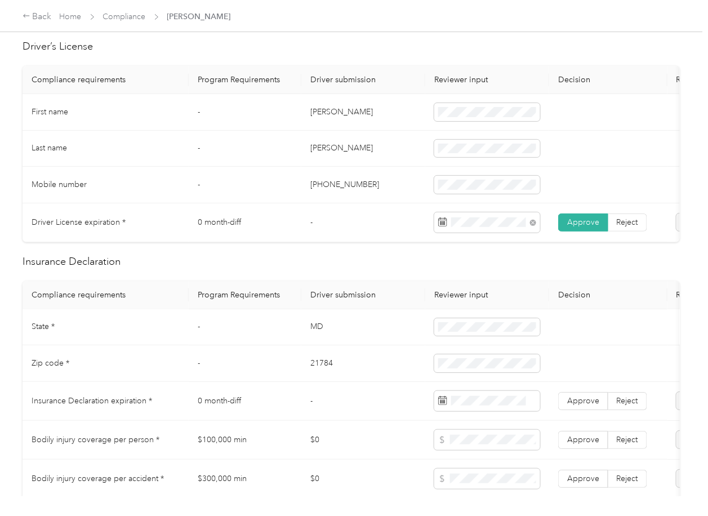
click at [313, 340] on td "MD" at bounding box center [364, 327] width 124 height 37
click at [321, 375] on td "21784" at bounding box center [364, 364] width 124 height 37
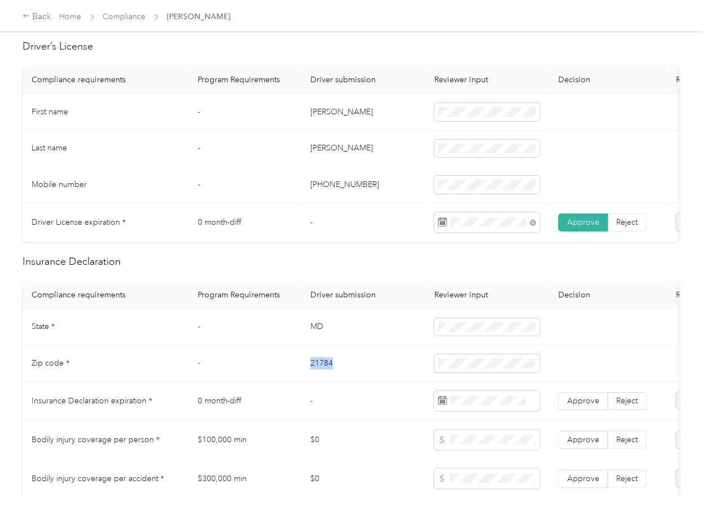
click at [321, 375] on td "21784" at bounding box center [364, 364] width 124 height 37
drag, startPoint x: 355, startPoint y: 326, endPoint x: 600, endPoint y: 413, distance: 260.3
click at [355, 328] on td "MD" at bounding box center [364, 327] width 124 height 37
click at [590, 406] on span "Approve" at bounding box center [584, 401] width 32 height 10
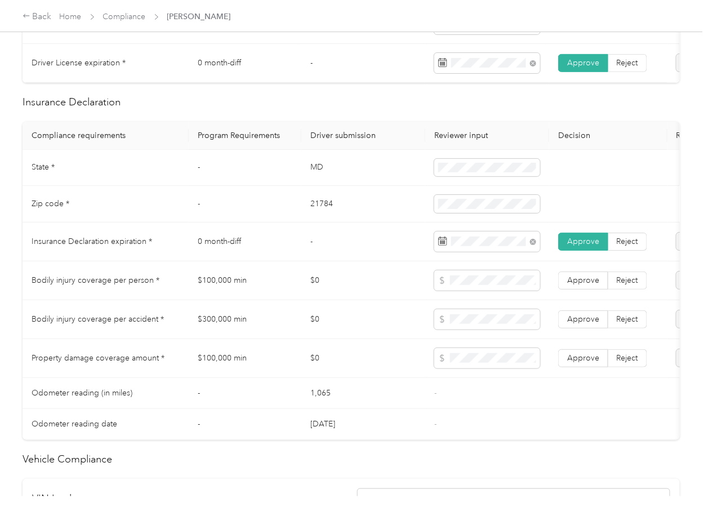
scroll to position [826, 0]
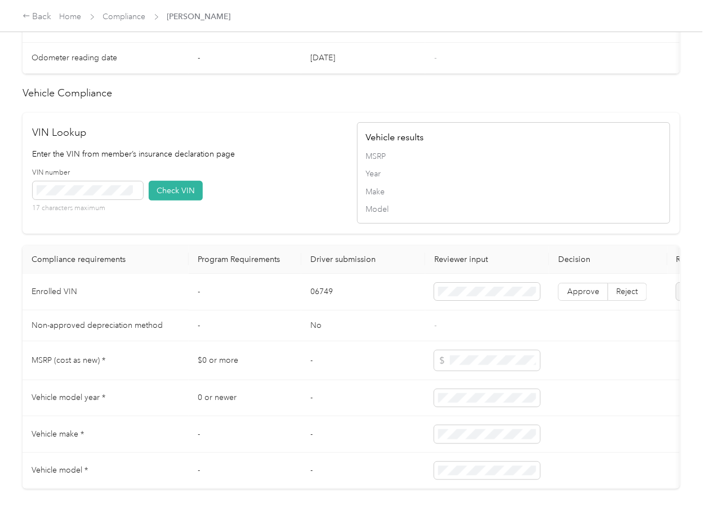
click at [316, 311] on td "06749" at bounding box center [364, 292] width 124 height 37
click at [317, 308] on td "06749" at bounding box center [364, 292] width 124 height 37
drag, startPoint x: 339, startPoint y: 213, endPoint x: 158, endPoint y: 214, distance: 180.9
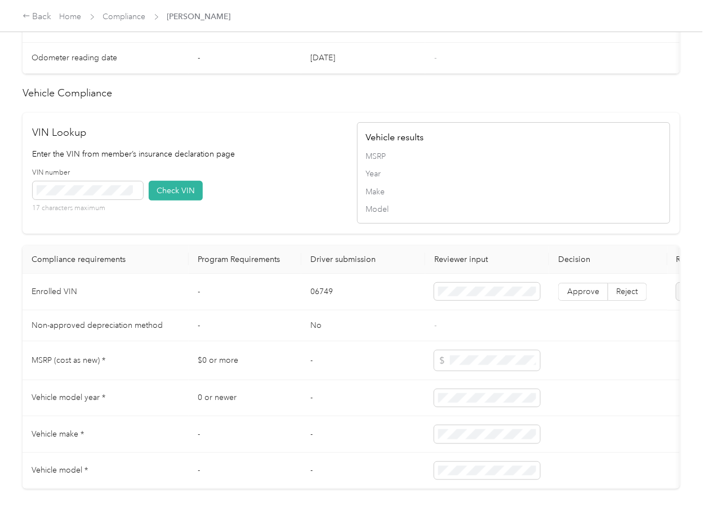
click at [339, 212] on div "VIN number 17 characters maximum Check VIN" at bounding box center [189, 195] width 313 height 54
click at [178, 201] on button "Check VIN" at bounding box center [176, 191] width 54 height 20
click at [573, 296] on span "Approve" at bounding box center [584, 292] width 32 height 10
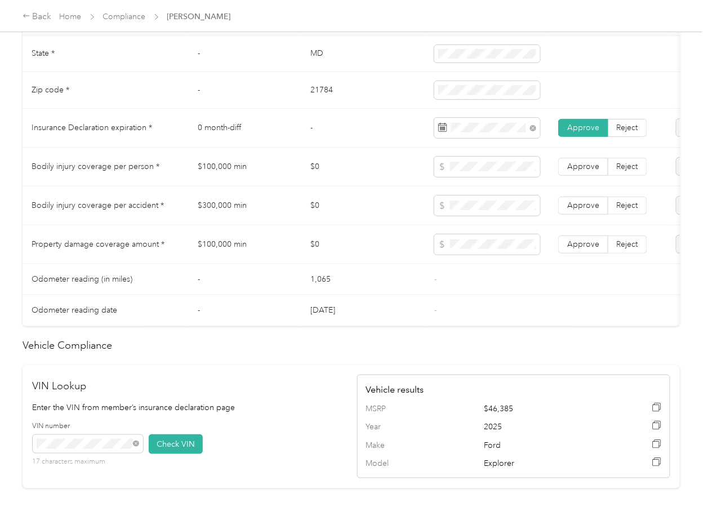
scroll to position [526, 0]
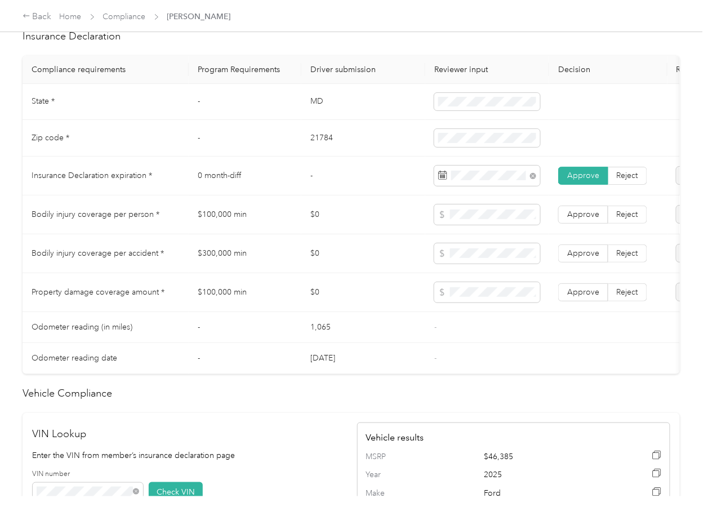
click at [205, 223] on td "$100,000 min" at bounding box center [245, 215] width 113 height 39
click at [214, 265] on td "$300,000 min" at bounding box center [245, 253] width 113 height 39
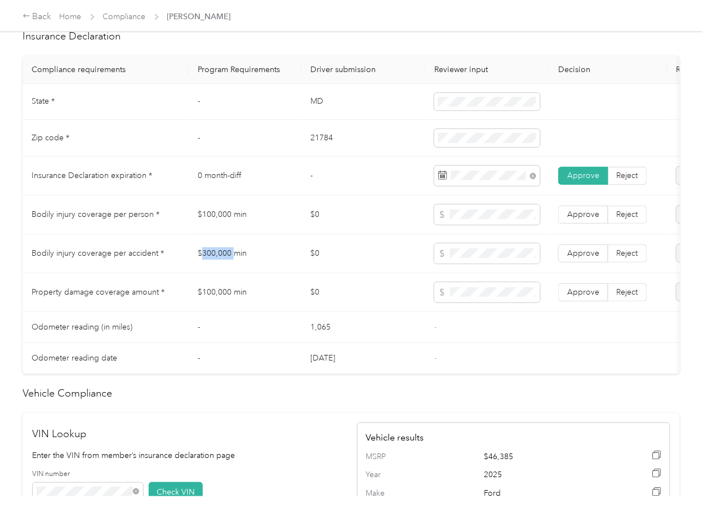
click at [214, 265] on td "$300,000 min" at bounding box center [245, 253] width 113 height 39
click at [222, 306] on td "$100,000 min" at bounding box center [245, 292] width 113 height 39
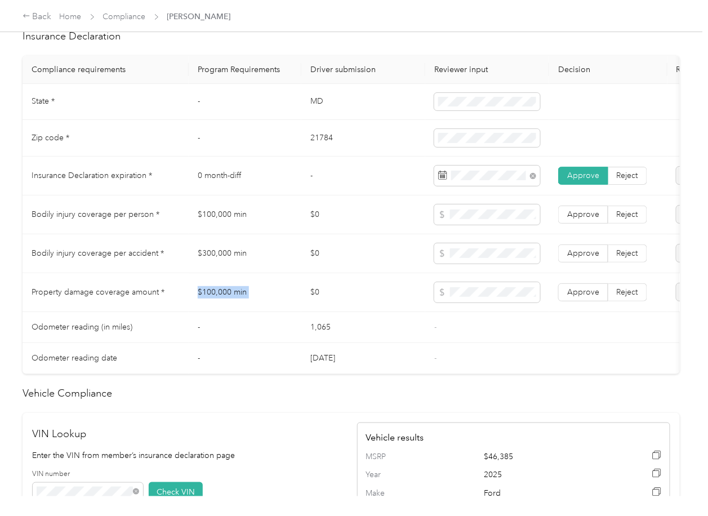
click at [222, 306] on td "$100,000 min" at bounding box center [245, 292] width 113 height 39
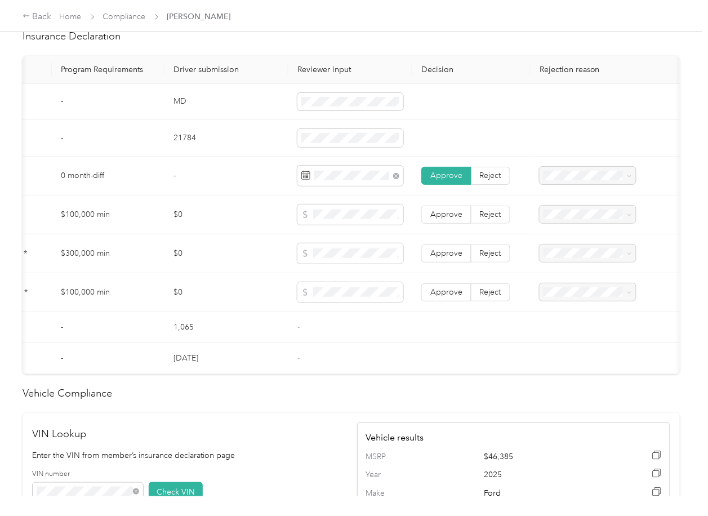
click at [493, 297] on span "Reject" at bounding box center [490, 292] width 21 height 10
click at [567, 386] on span "Property Damage coverage below the minimum value requirement" at bounding box center [579, 395] width 72 height 45
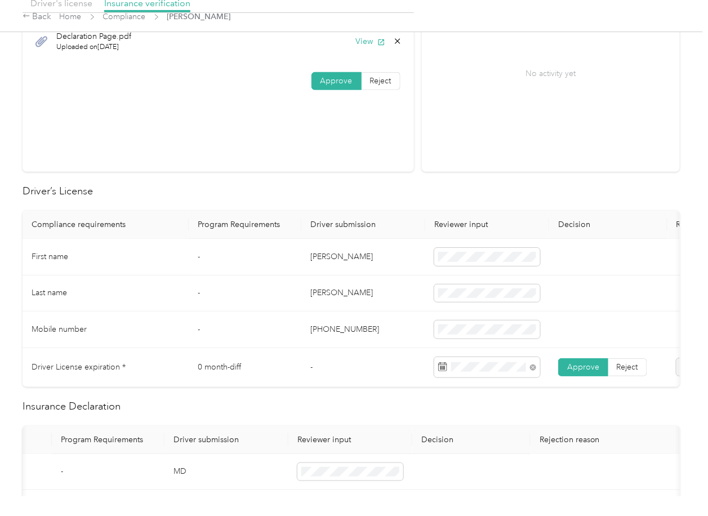
scroll to position [0, 0]
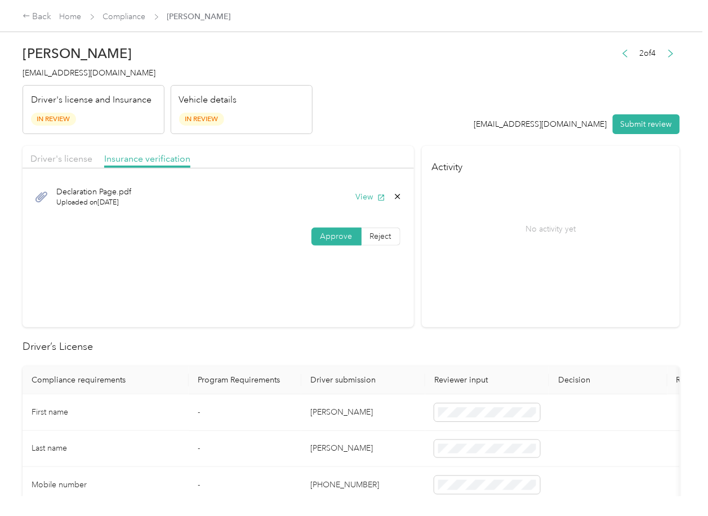
drag, startPoint x: 653, startPoint y: 127, endPoint x: 251, endPoint y: 95, distance: 403.7
click at [653, 127] on button "Submit review" at bounding box center [646, 124] width 67 height 20
click at [69, 69] on span "gmartin@montgomeryeagle.com" at bounding box center [89, 73] width 133 height 10
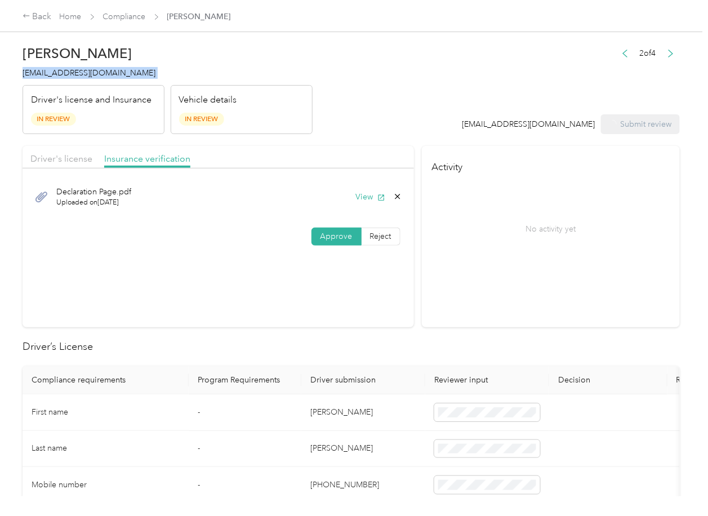
click at [69, 69] on span "gmartin@montgomeryeagle.com" at bounding box center [89, 73] width 133 height 10
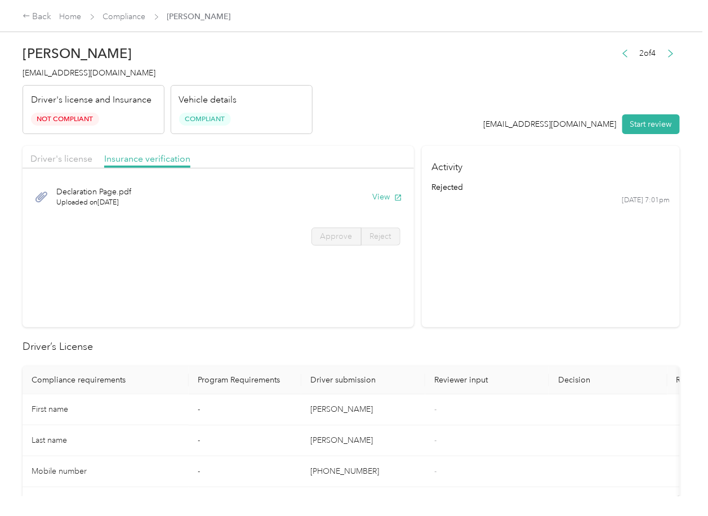
click at [520, 302] on section "Activity rejected 10/1 at 7:01pm" at bounding box center [551, 236] width 258 height 181
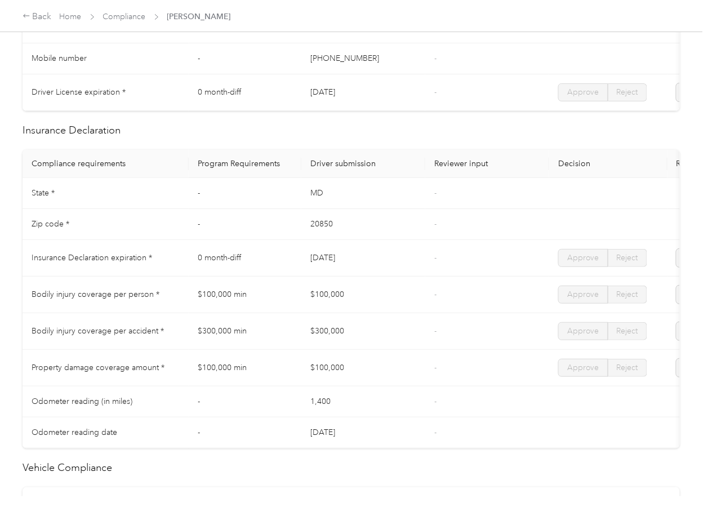
scroll to position [451, 0]
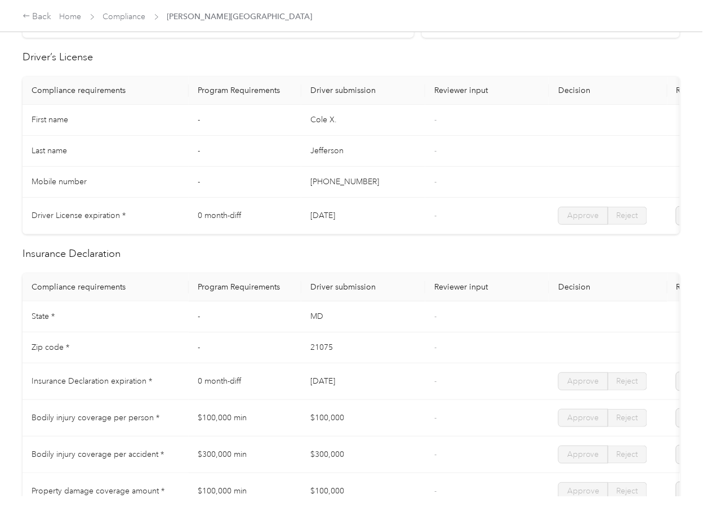
scroll to position [526, 0]
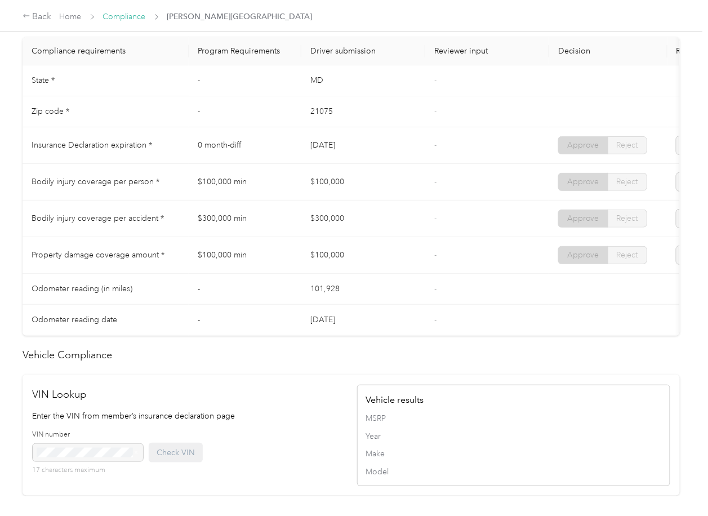
click at [123, 16] on link "Compliance" at bounding box center [124, 17] width 43 height 10
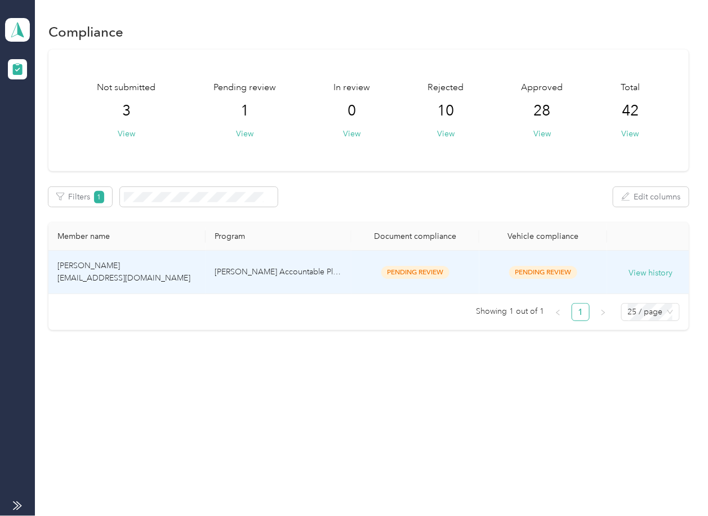
click at [183, 276] on td "Bobby Lawrence rlawrence@montgomeryeagle.com" at bounding box center [126, 272] width 157 height 43
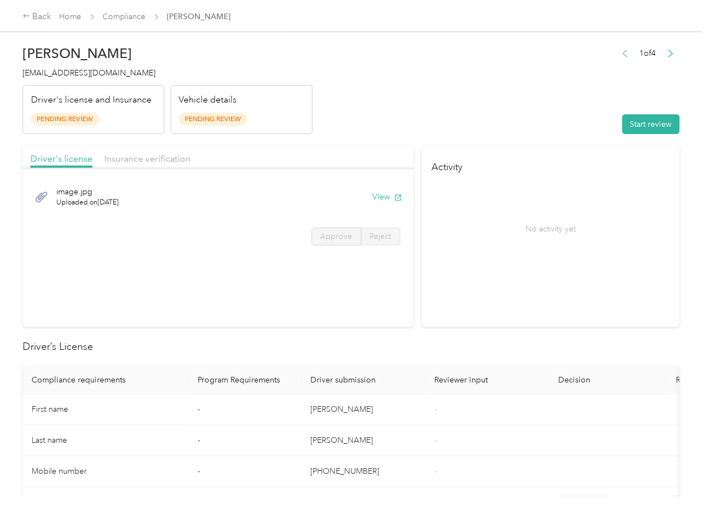
click at [389, 206] on div "image.jpg Uploaded on 10/1/2025 View" at bounding box center [218, 197] width 376 height 38
click at [388, 201] on button "View" at bounding box center [387, 197] width 29 height 12
click at [329, 156] on div "Driver's license Insurance verification" at bounding box center [219, 157] width 392 height 23
click at [165, 156] on span "Insurance verification" at bounding box center [147, 158] width 86 height 11
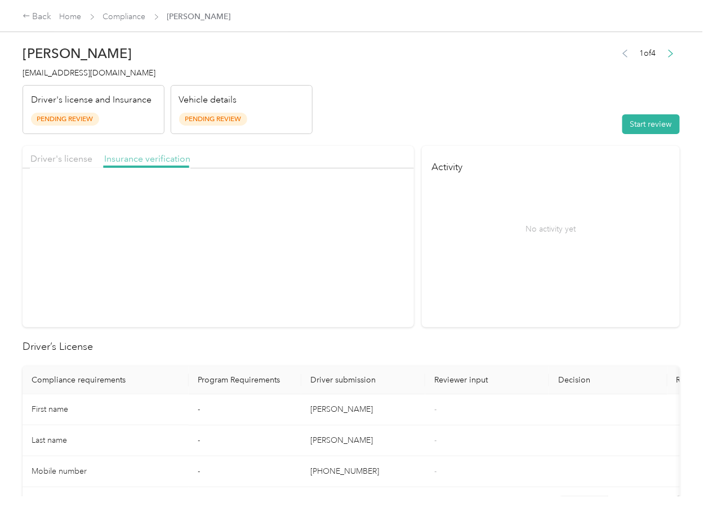
click at [154, 156] on span "Insurance verification" at bounding box center [147, 158] width 86 height 11
click at [384, 198] on button "View" at bounding box center [387, 197] width 29 height 12
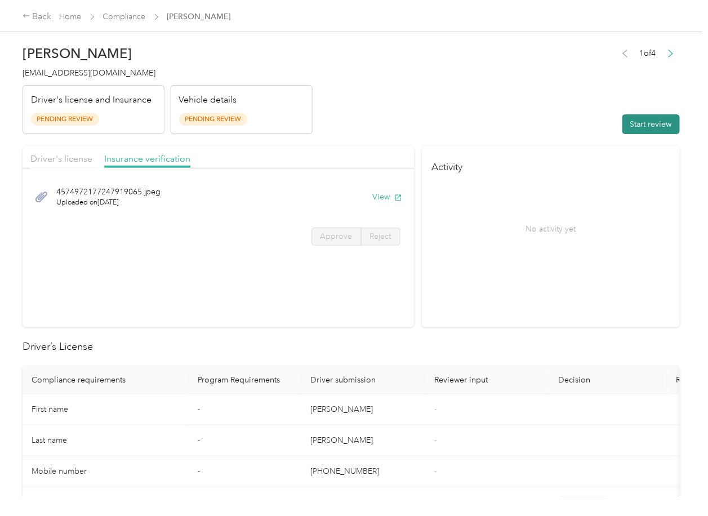
click at [623, 125] on button "Start review" at bounding box center [651, 124] width 57 height 20
click at [66, 163] on span "Driver's license" at bounding box center [61, 158] width 62 height 11
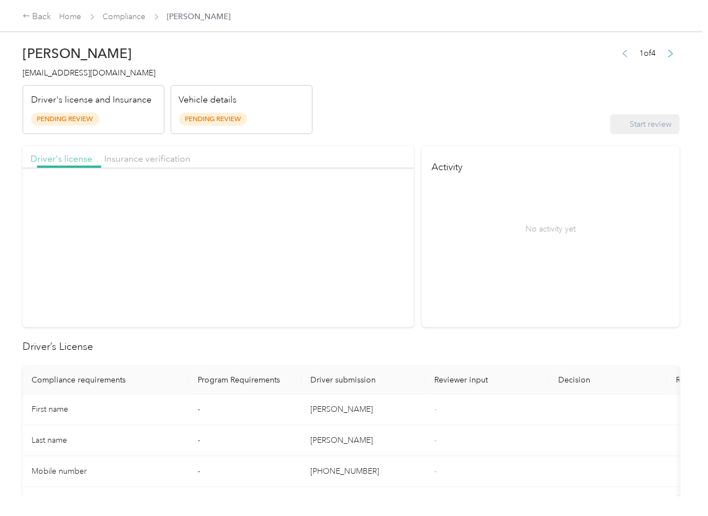
click at [67, 156] on span "Driver's license" at bounding box center [61, 158] width 62 height 11
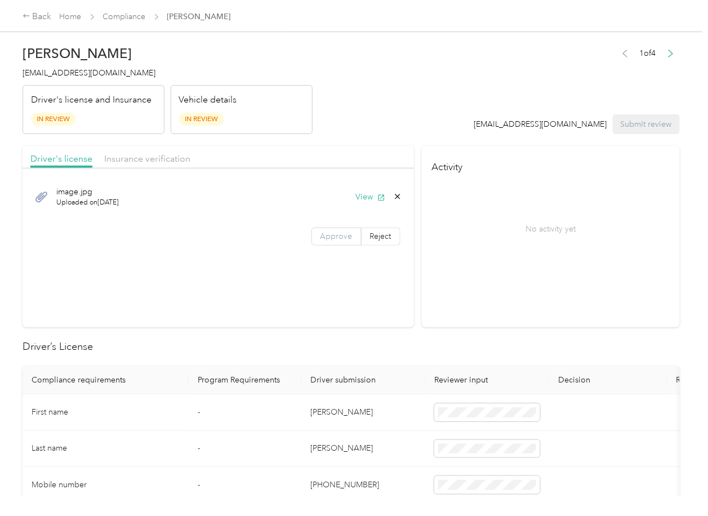
click at [327, 242] on label "Approve" at bounding box center [337, 237] width 50 height 18
click at [336, 236] on span "Approve" at bounding box center [337, 237] width 32 height 10
click at [132, 158] on span "Insurance verification" at bounding box center [147, 158] width 86 height 11
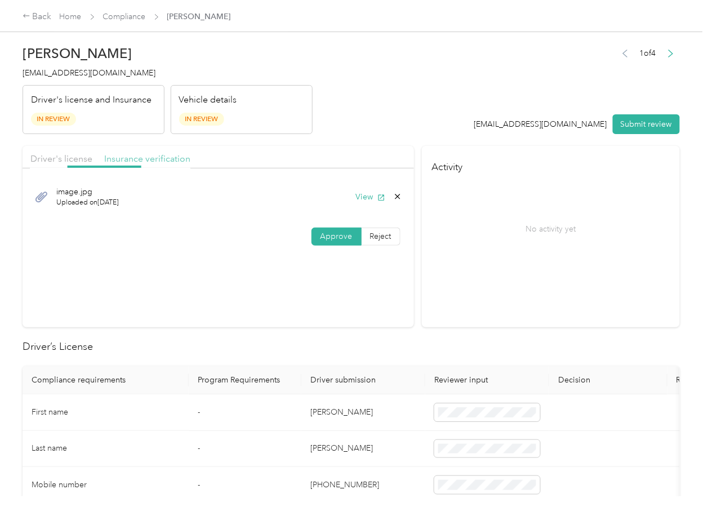
click at [149, 158] on span "Insurance verification" at bounding box center [147, 158] width 86 height 11
click at [343, 241] on span "Approve" at bounding box center [337, 237] width 32 height 10
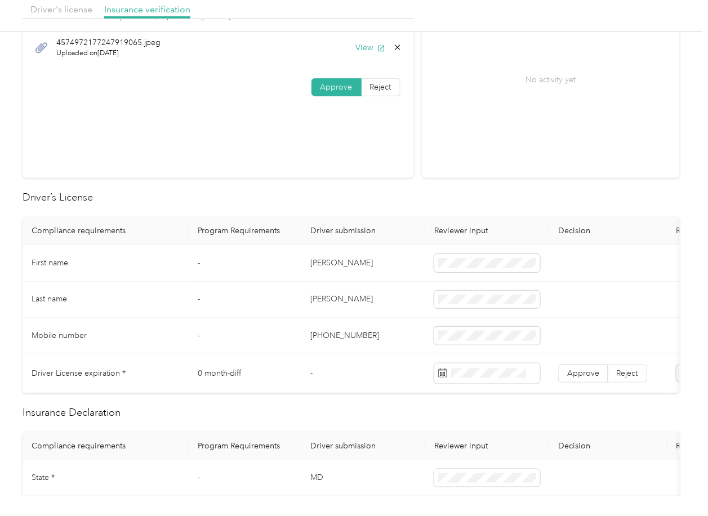
scroll to position [150, 0]
drag, startPoint x: 354, startPoint y: 304, endPoint x: 254, endPoint y: 298, distance: 100.5
click at [224, 305] on td "-" at bounding box center [245, 299] width 113 height 37
click at [373, 276] on td "Bobby" at bounding box center [364, 263] width 124 height 37
click at [581, 364] on label "Approve" at bounding box center [584, 373] width 50 height 18
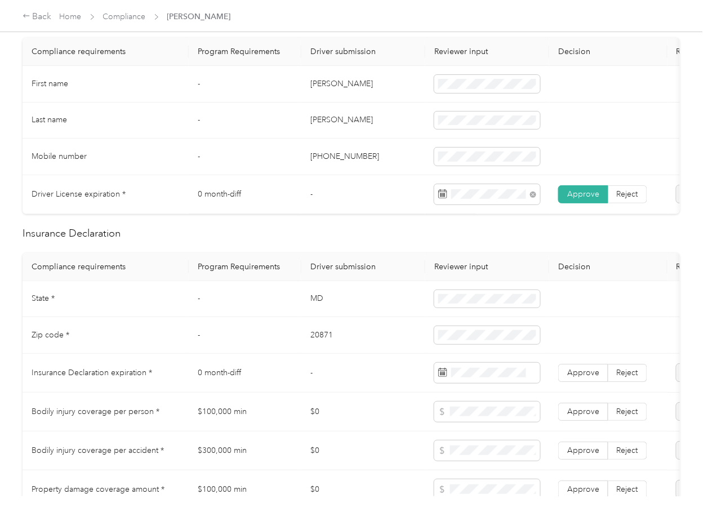
scroll to position [375, 0]
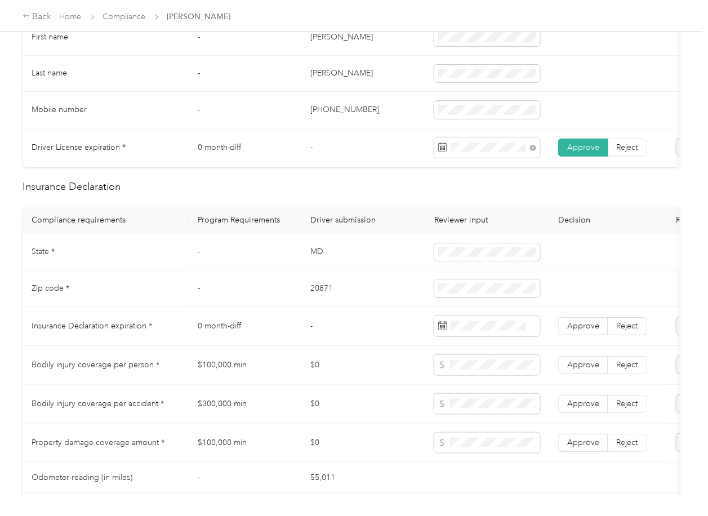
click at [315, 267] on td "MD" at bounding box center [364, 252] width 124 height 37
click at [321, 303] on td "20871" at bounding box center [364, 289] width 124 height 37
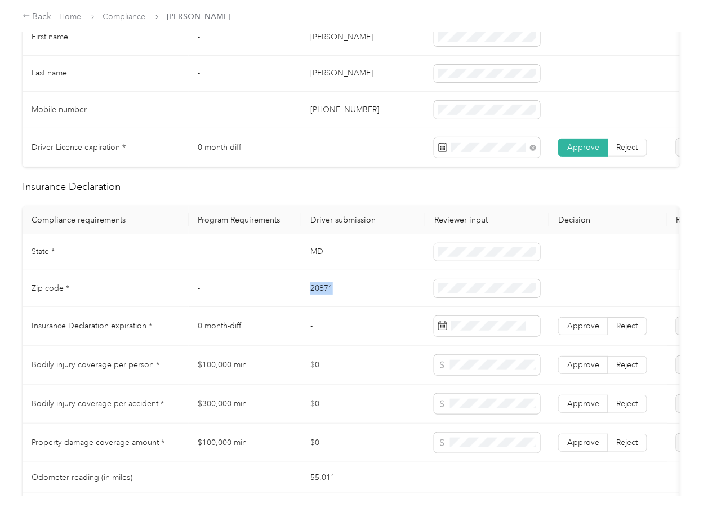
click at [321, 303] on td "20871" at bounding box center [364, 289] width 124 height 37
click at [437, 298] on span at bounding box center [488, 289] width 106 height 18
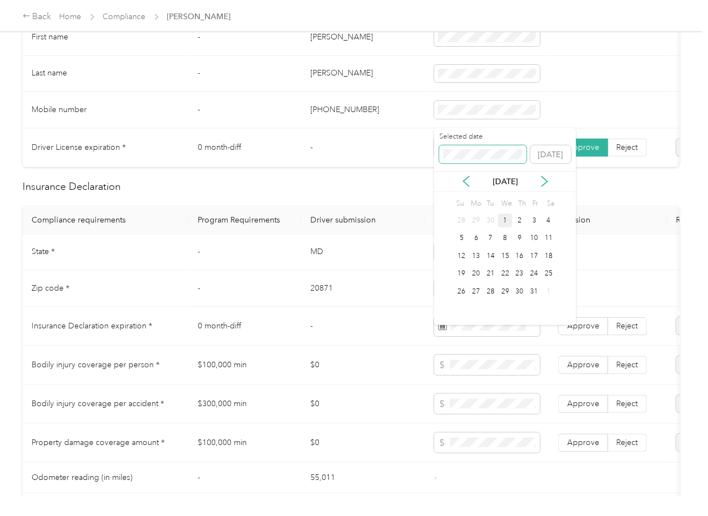
click at [476, 147] on span at bounding box center [483, 154] width 87 height 18
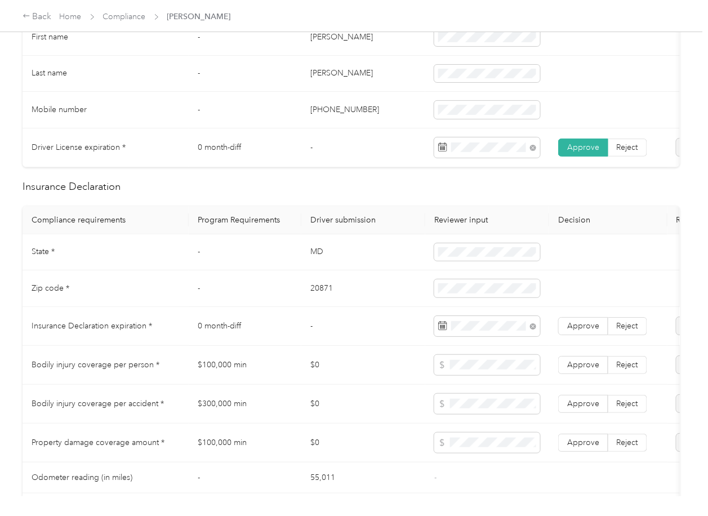
click at [298, 271] on td "-" at bounding box center [245, 252] width 113 height 37
click at [578, 331] on span "Approve" at bounding box center [584, 326] width 32 height 10
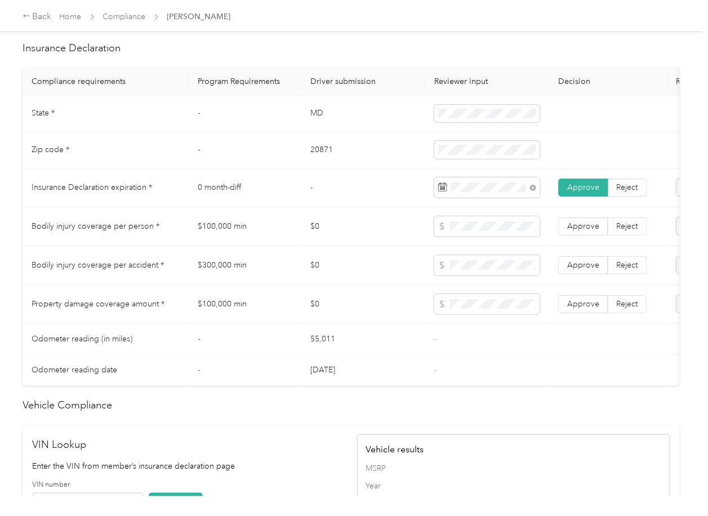
scroll to position [947, 0]
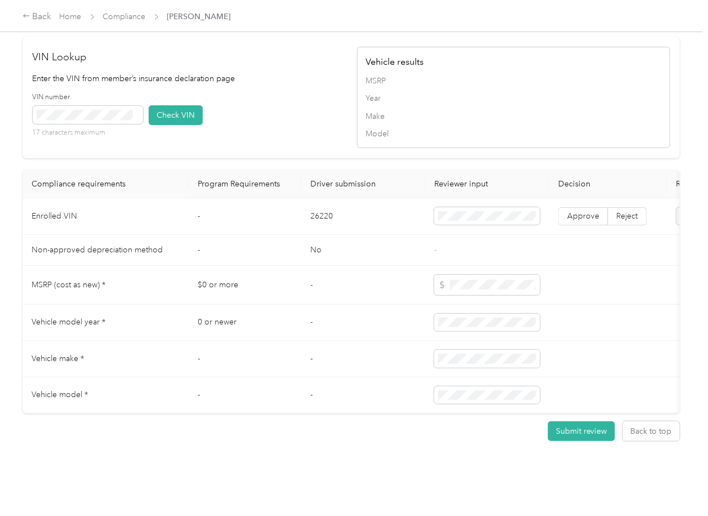
click at [229, 92] on div "VIN number 17 characters maximum Check VIN" at bounding box center [189, 119] width 313 height 54
click at [174, 105] on button "Check VIN" at bounding box center [176, 115] width 54 height 20
click at [580, 211] on span "Approve" at bounding box center [584, 216] width 32 height 10
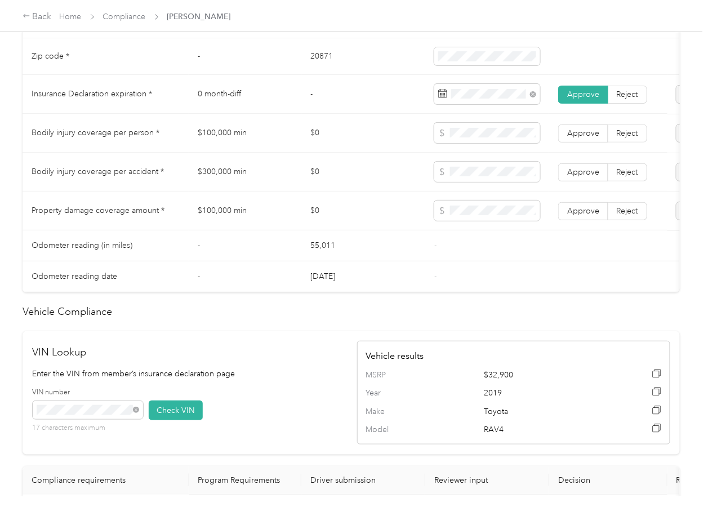
scroll to position [571, 0]
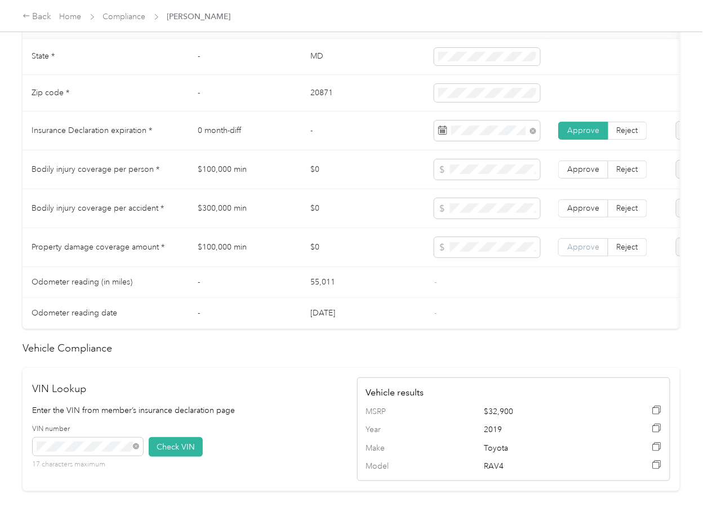
click at [587, 252] on span "Approve" at bounding box center [584, 247] width 32 height 10
click at [585, 218] on label "Approve" at bounding box center [584, 209] width 50 height 18
click at [584, 179] on label "Approve" at bounding box center [584, 170] width 50 height 18
click at [584, 174] on span "Approve" at bounding box center [584, 170] width 32 height 10
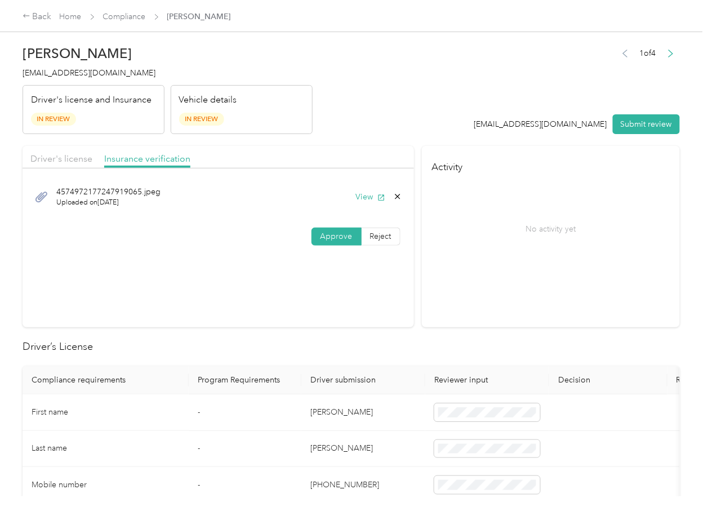
click at [647, 122] on button "Submit review" at bounding box center [646, 124] width 67 height 20
click at [77, 75] on span "rlawrence@montgomeryeagle.com" at bounding box center [89, 73] width 133 height 10
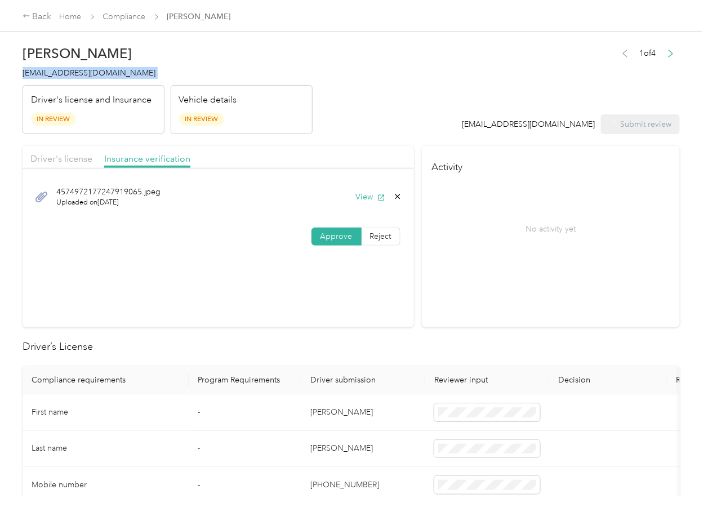
click at [77, 75] on span "rlawrence@montgomeryeagle.com" at bounding box center [89, 73] width 133 height 10
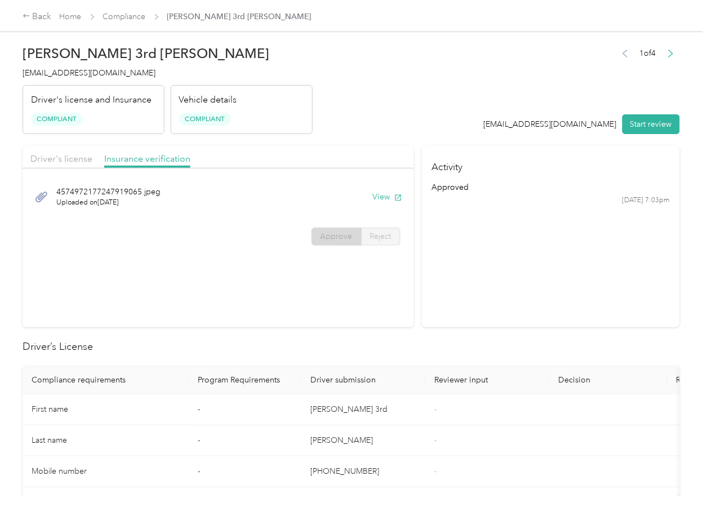
click at [527, 268] on section "Activity approved 10/1 at 7:03pm" at bounding box center [551, 236] width 258 height 181
click at [133, 16] on link "Compliance" at bounding box center [124, 17] width 43 height 10
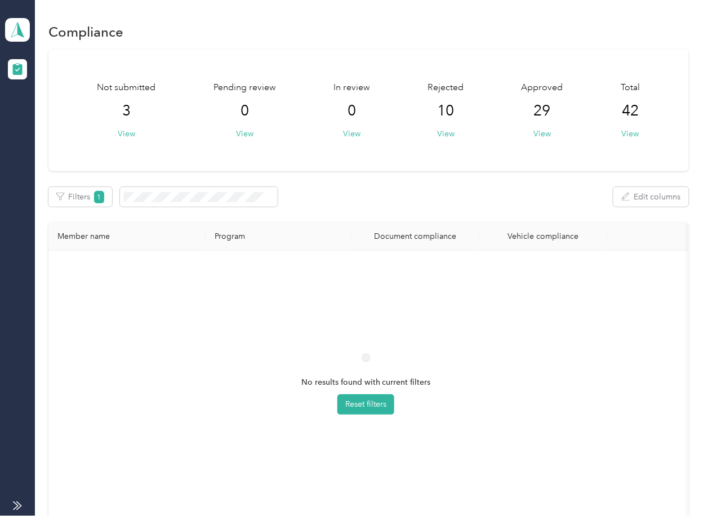
drag, startPoint x: 534, startPoint y: 329, endPoint x: 269, endPoint y: 102, distance: 349.0
click at [534, 327] on div "No results found with current filters Reset filters" at bounding box center [365, 394] width 617 height 268
